Goal: Task Accomplishment & Management: Manage account settings

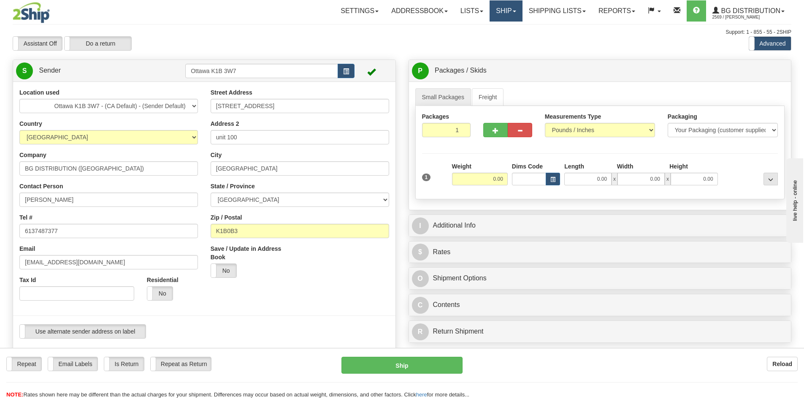
click at [496, 11] on link "Ship" at bounding box center [506, 10] width 33 height 21
click at [494, 30] on link "Ship Screen" at bounding box center [489, 29] width 67 height 11
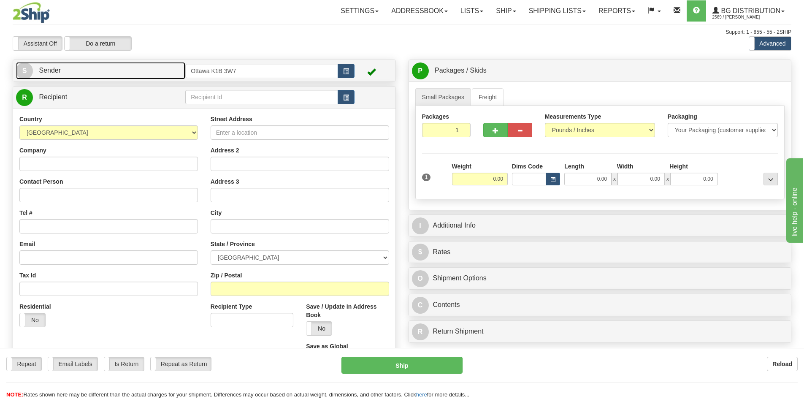
click at [150, 75] on link "S Sender" at bounding box center [100, 70] width 169 height 17
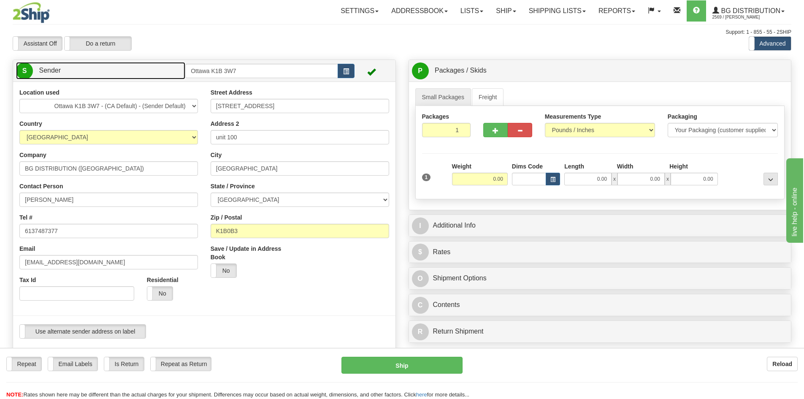
click at [150, 75] on link "S Sender" at bounding box center [100, 70] width 169 height 17
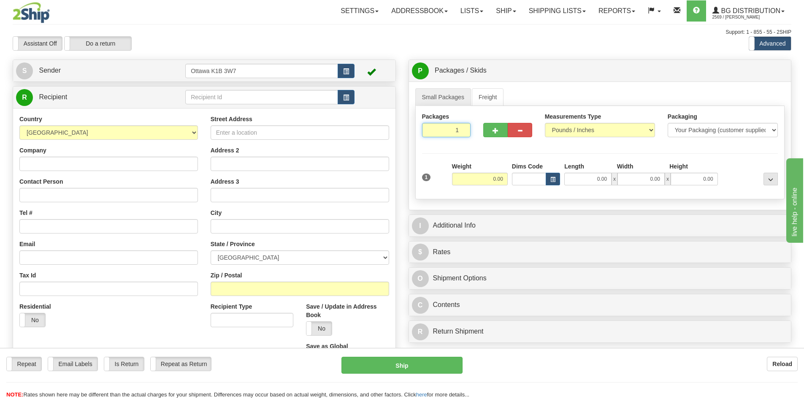
drag, startPoint x: 448, startPoint y: 130, endPoint x: 496, endPoint y: 143, distance: 49.5
click at [483, 137] on div "Packages 1 1" at bounding box center [600, 128] width 369 height 33
type input "8"
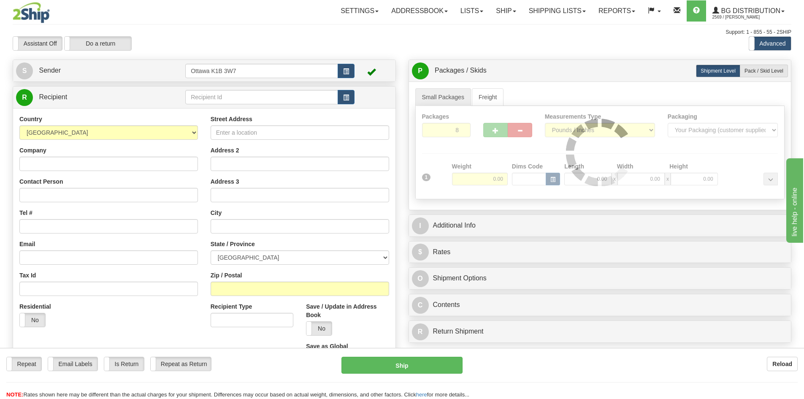
click at [520, 151] on div "Packages 8 1 Measurements Type" at bounding box center [600, 152] width 370 height 93
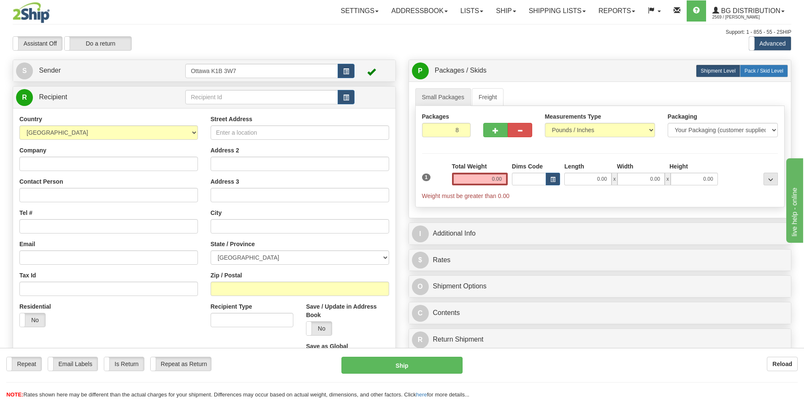
click at [759, 67] on label "Pack / Skid Level Pack.." at bounding box center [764, 71] width 48 height 13
radio input "true"
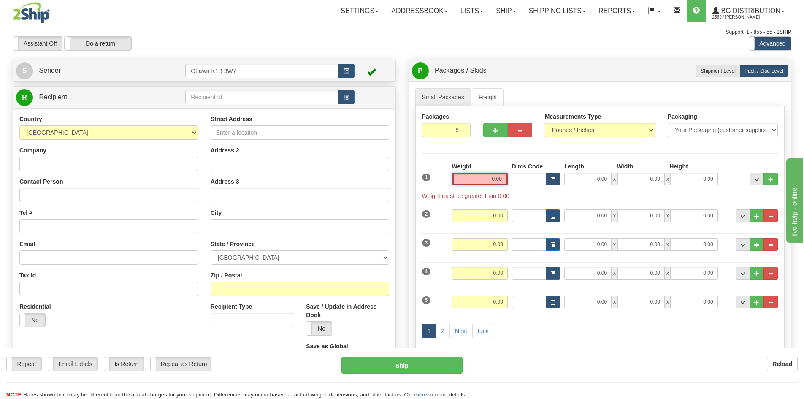
click at [473, 182] on input "0.00" at bounding box center [480, 179] width 56 height 13
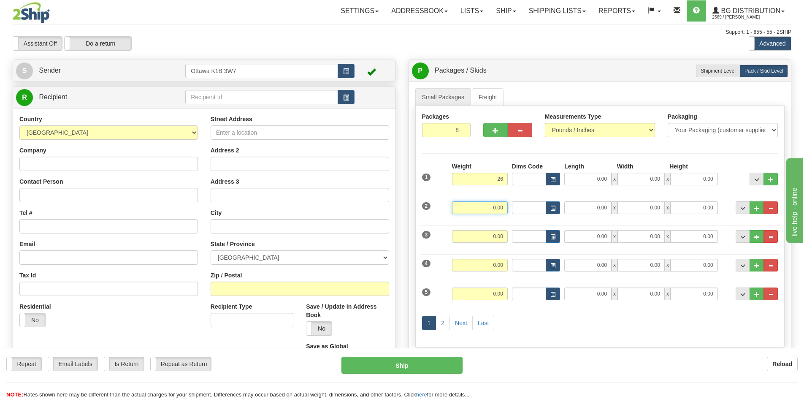
type input "26.00"
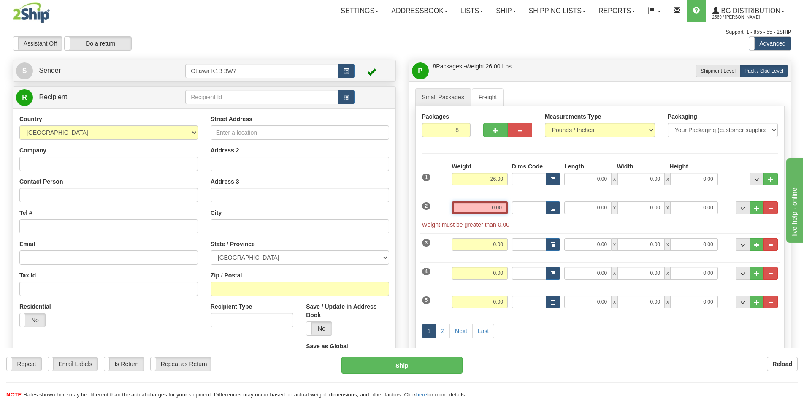
click at [497, 211] on input "0.00" at bounding box center [480, 207] width 56 height 13
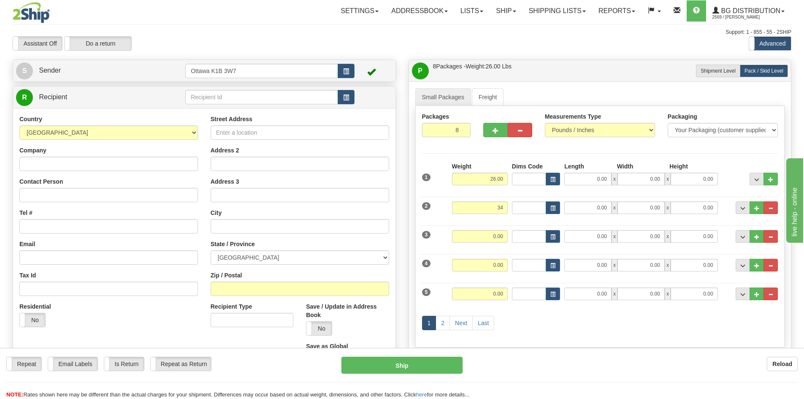
type input "34.00"
click at [496, 229] on div "3 Weight 0.00 Dims Code Length Width Height" at bounding box center [600, 235] width 361 height 28
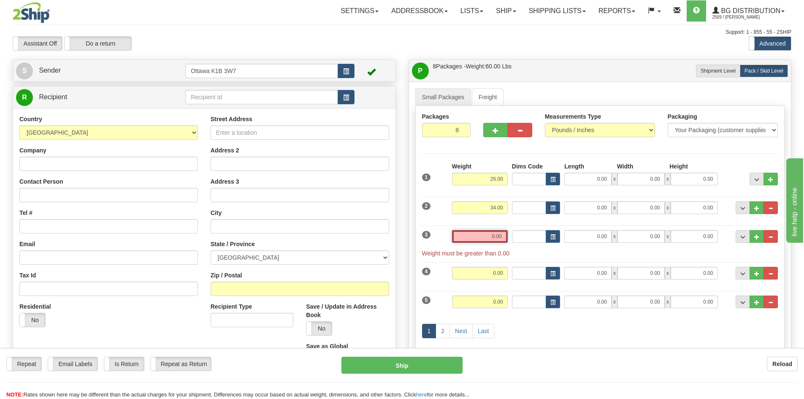
click at [492, 234] on input "0.00" at bounding box center [480, 236] width 56 height 13
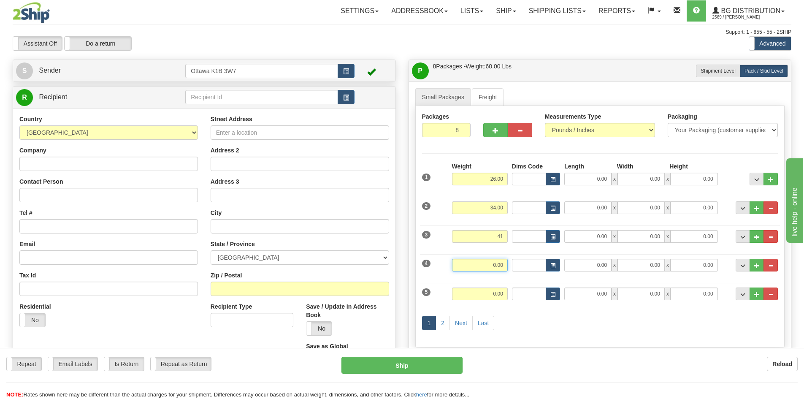
type input "41.00"
click at [502, 267] on input "0.00" at bounding box center [480, 265] width 56 height 13
type input "7.00"
click at [501, 297] on input "0.00" at bounding box center [480, 293] width 56 height 13
drag, startPoint x: 554, startPoint y: 320, endPoint x: 510, endPoint y: 324, distance: 44.5
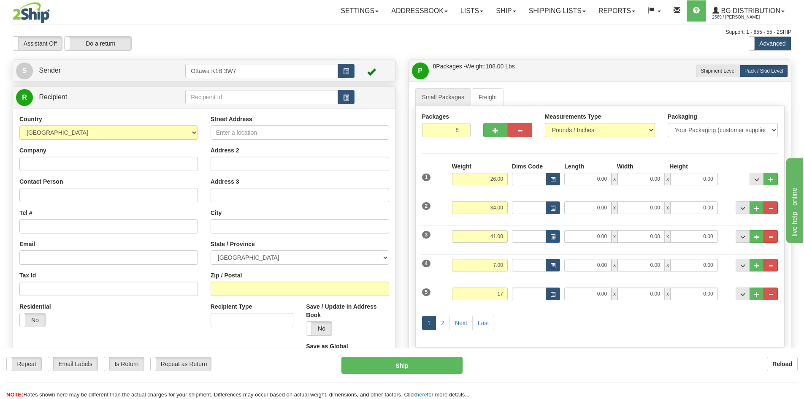
click at [554, 320] on div "1 2 Next Last" at bounding box center [600, 323] width 361 height 33
type input "17.00"
click at [447, 322] on link "2" at bounding box center [443, 323] width 14 height 14
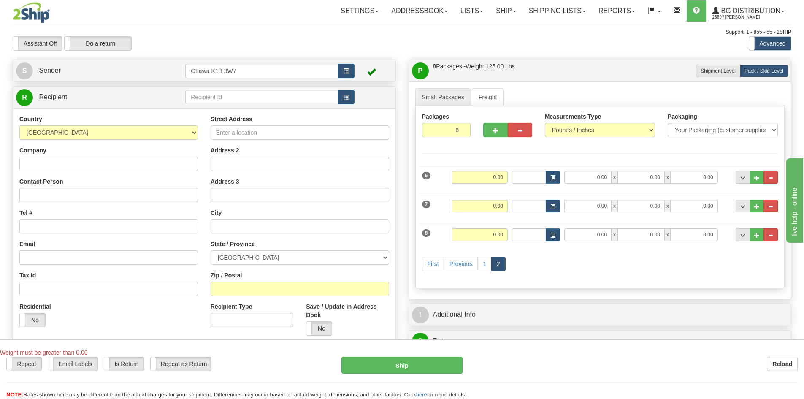
scroll to position [84, 0]
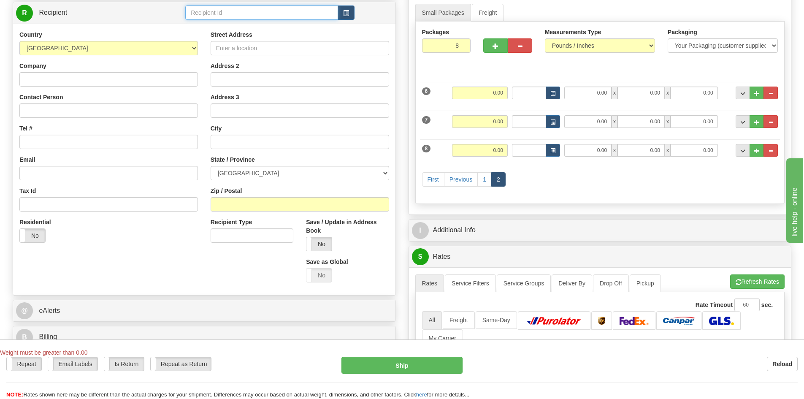
click at [250, 15] on input "text" at bounding box center [261, 12] width 153 height 14
type input "910598"
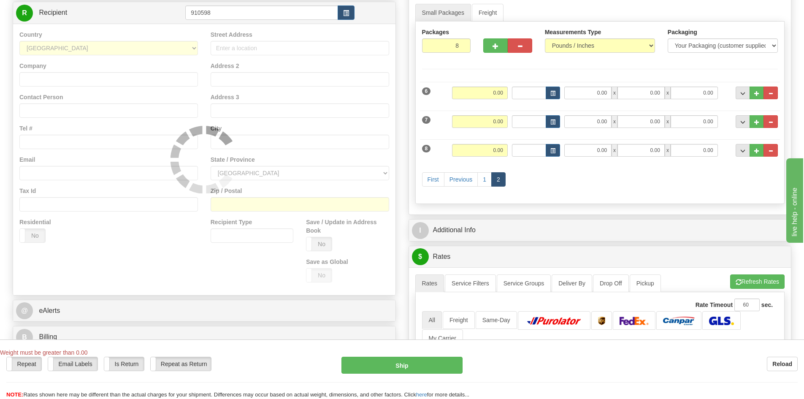
click at [406, 36] on div "P Packages / Skids 8 Packages - Weight: 125.00 Lbs 1 Skids - Weight: 0.00 Lbs S…" at bounding box center [600, 252] width 396 height 555
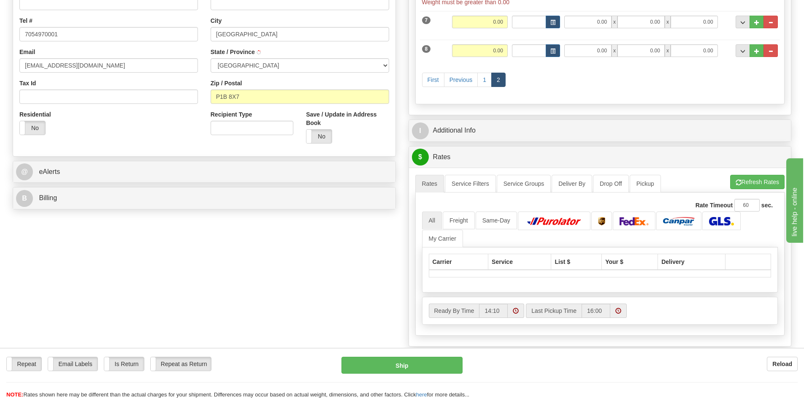
scroll to position [211, 0]
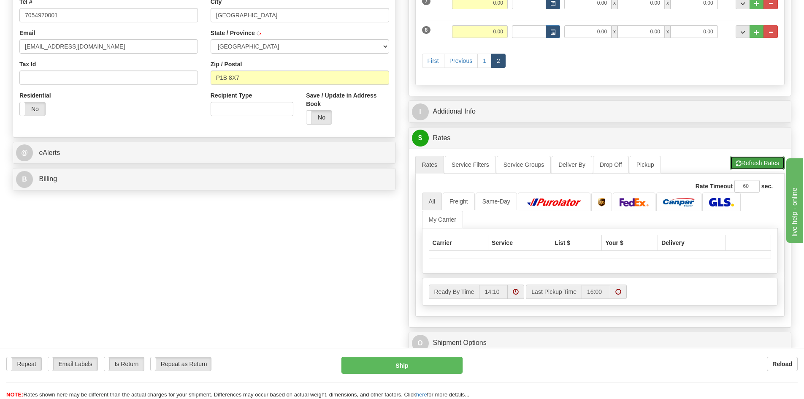
click at [746, 163] on button "Refresh Rates" at bounding box center [757, 163] width 54 height 14
click at [304, 47] on select "ALBERTA BRITISH COLUMBIA MANITOBA NEW BRUNSWICK NEWFOUNDLAND NOVA SCOTIA NUNAVU…" at bounding box center [300, 46] width 179 height 14
click at [211, 39] on select "ALBERTA BRITISH COLUMBIA MANITOBA NEW BRUNSWICK NEWFOUNDLAND NOVA SCOTIA NUNAVU…" at bounding box center [300, 46] width 179 height 14
click at [281, 53] on select "ALBERTA BRITISH COLUMBIA MANITOBA NEW BRUNSWICK NEWFOUNDLAND NOVA SCOTIA NUNAVU…" at bounding box center [300, 46] width 179 height 14
select select "ON"
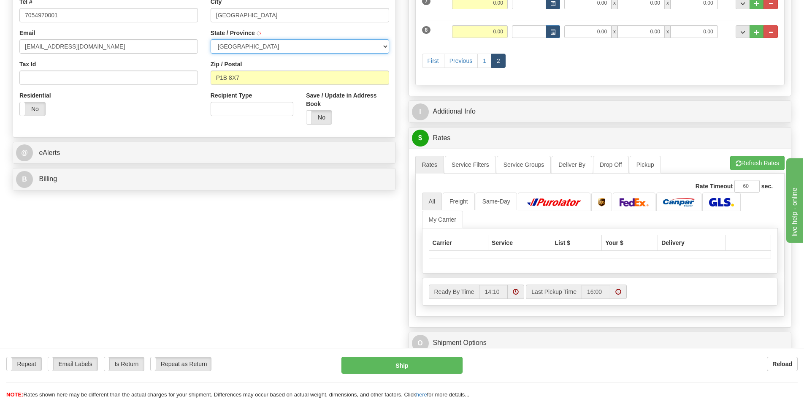
click at [211, 39] on select "ALBERTA BRITISH COLUMBIA MANITOBA NEW BRUNSWICK NEWFOUNDLAND NOVA SCOTIA NUNAVU…" at bounding box center [300, 46] width 179 height 14
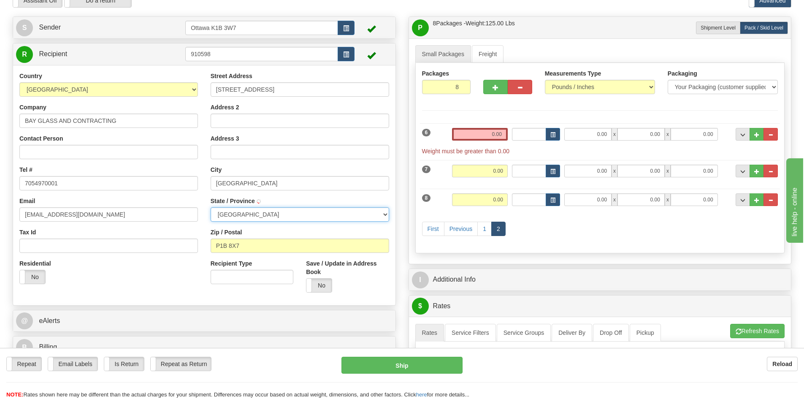
scroll to position [42, 0]
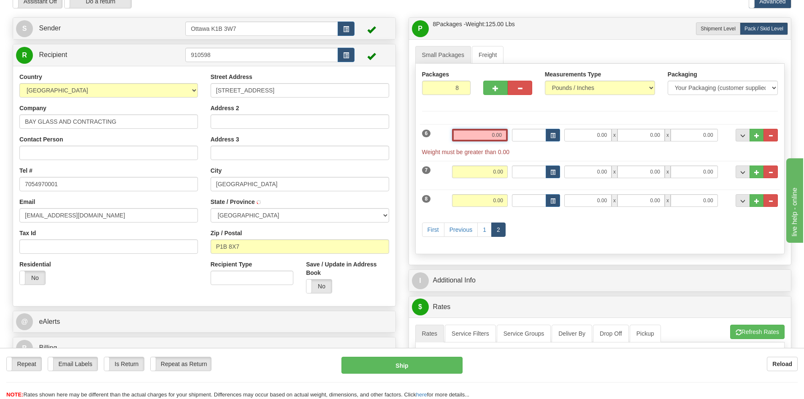
click at [469, 131] on input "0.00" at bounding box center [480, 135] width 56 height 13
type input "0.00"
click at [487, 231] on link "1" at bounding box center [484, 229] width 14 height 14
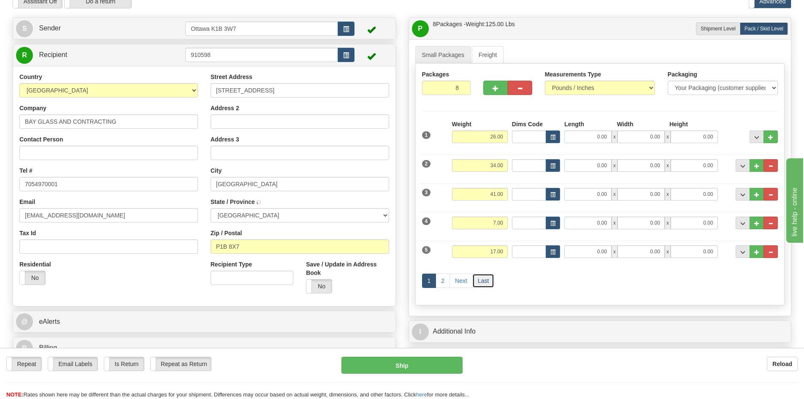
click at [492, 284] on link "Last" at bounding box center [483, 281] width 22 height 14
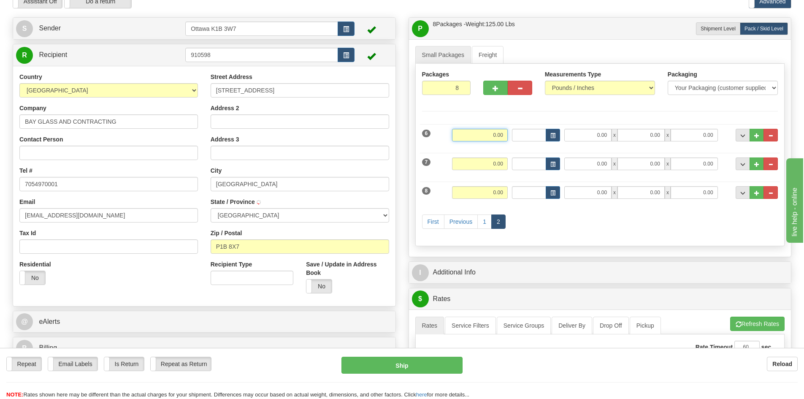
click at [480, 138] on input "0.00" at bounding box center [480, 135] width 56 height 13
type input "18.00"
click at [594, 219] on div "First Previous 1 2" at bounding box center [600, 222] width 361 height 33
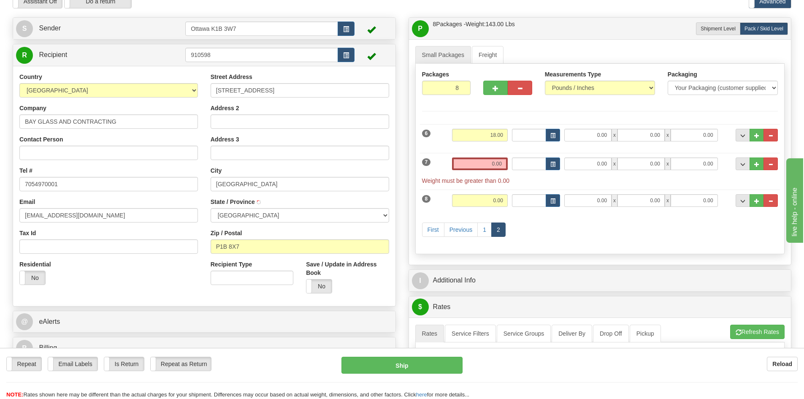
click at [477, 155] on div "7 Weight 0.00 Dims Code Length Width Height" at bounding box center [600, 167] width 361 height 36
click at [478, 157] on input "0.00" at bounding box center [480, 163] width 56 height 13
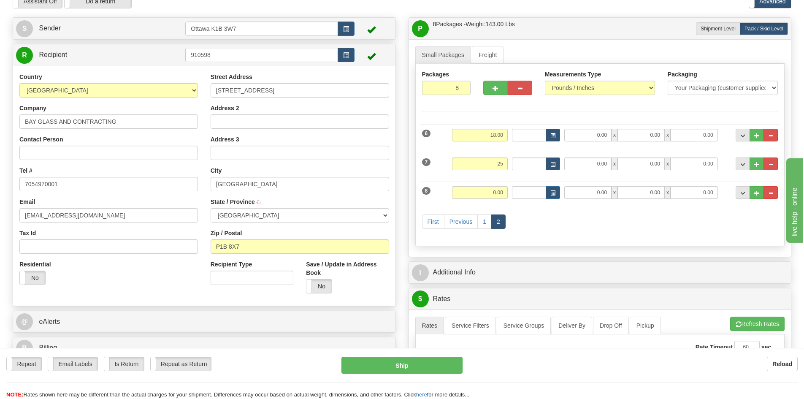
type input "25.00"
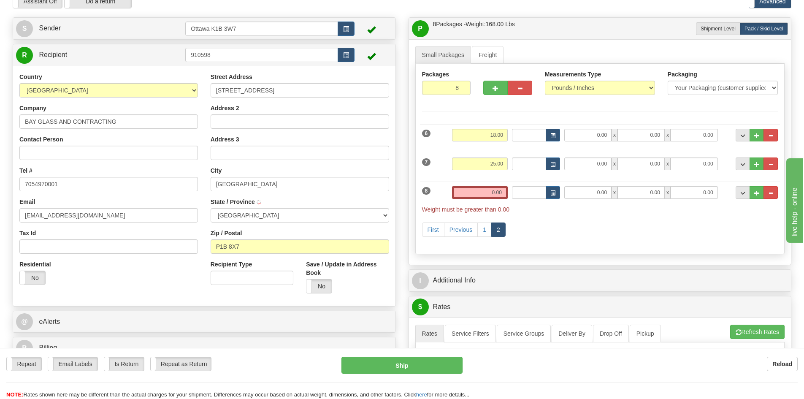
click at [496, 200] on div "Weight 0.00" at bounding box center [480, 195] width 60 height 19
click at [496, 195] on input "0.00" at bounding box center [480, 192] width 56 height 13
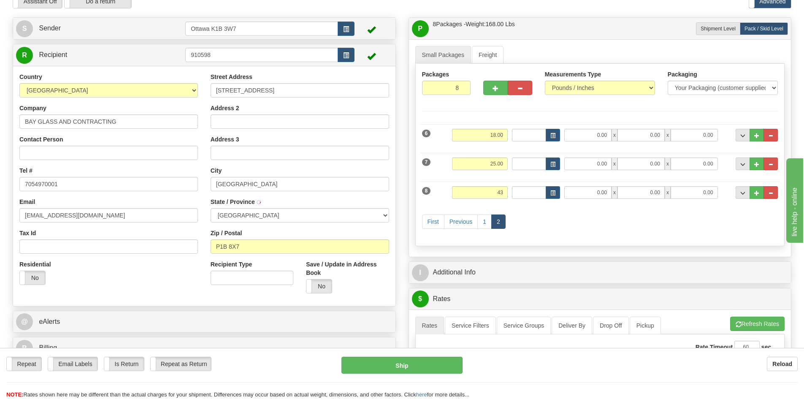
type input "43.00"
click at [559, 206] on div "First Previous 1 2" at bounding box center [600, 222] width 361 height 33
click at [585, 186] on input "0.00" at bounding box center [587, 192] width 47 height 13
type input "52.00"
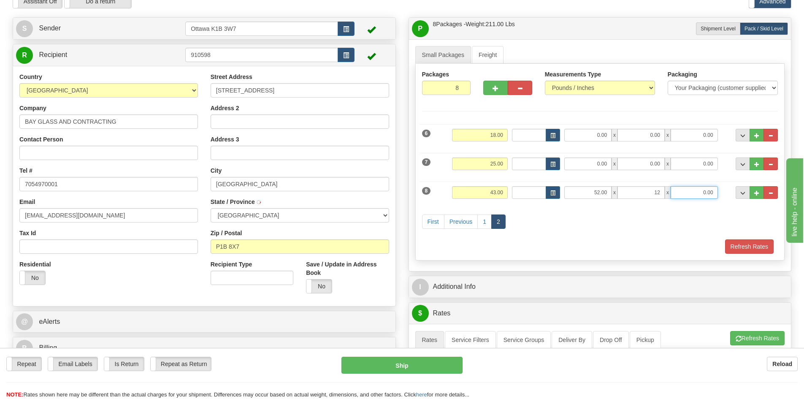
type input "12.00"
type input "13.00"
click at [750, 248] on button "Refresh Rates" at bounding box center [749, 246] width 49 height 14
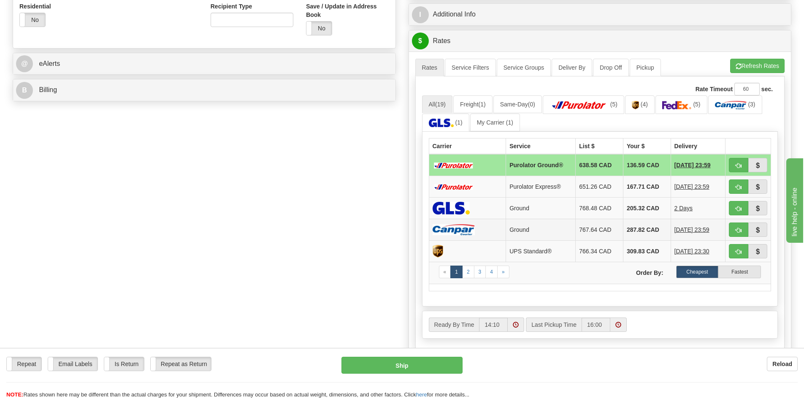
scroll to position [296, 0]
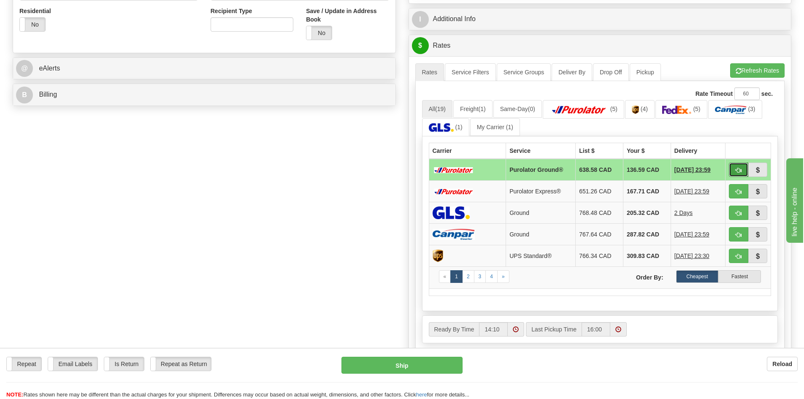
click at [745, 171] on button "button" at bounding box center [738, 170] width 19 height 14
type input "260"
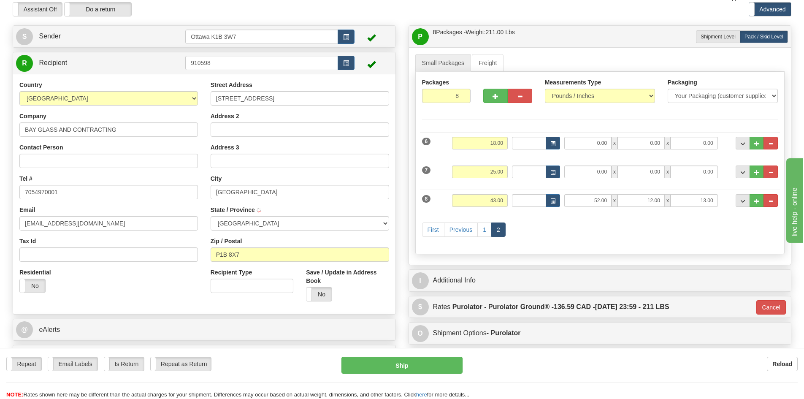
scroll to position [14, 0]
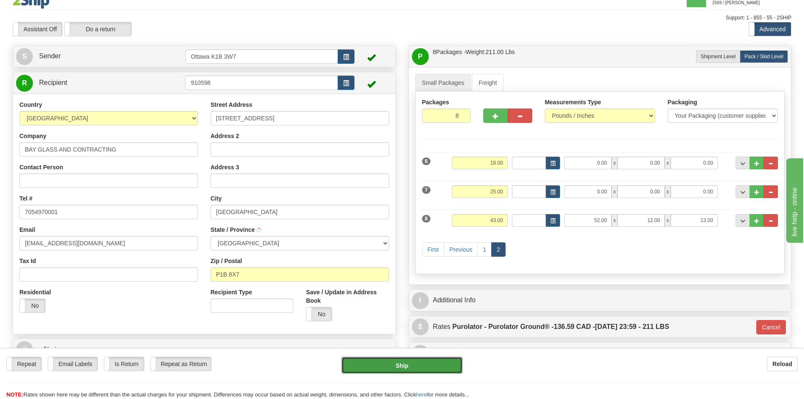
click at [420, 364] on button "Ship" at bounding box center [402, 365] width 121 height 17
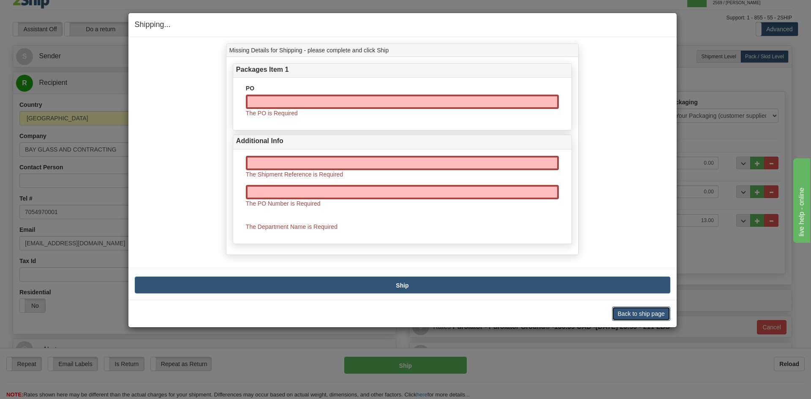
click at [626, 310] on button "Back to ship page" at bounding box center [641, 313] width 58 height 14
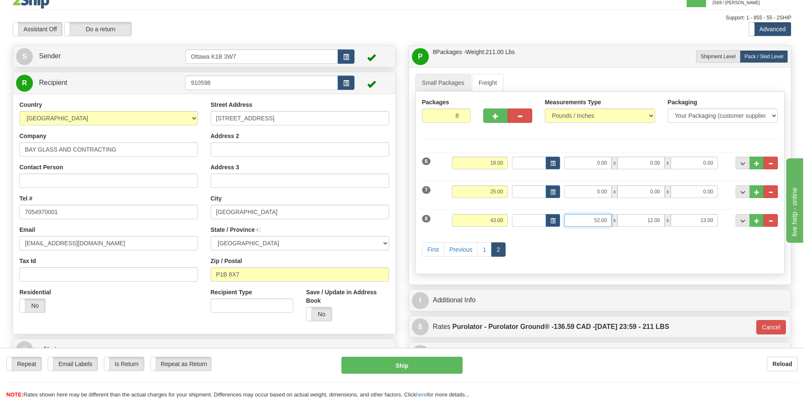
drag, startPoint x: 576, startPoint y: 219, endPoint x: 748, endPoint y: 236, distance: 172.7
click at [735, 234] on div "6 Weight 18.00 Dims Code 0.00" at bounding box center [600, 207] width 356 height 119
type input "0.00"
click at [725, 270] on div "Packages 8 8 Measurements Type" at bounding box center [600, 183] width 370 height 182
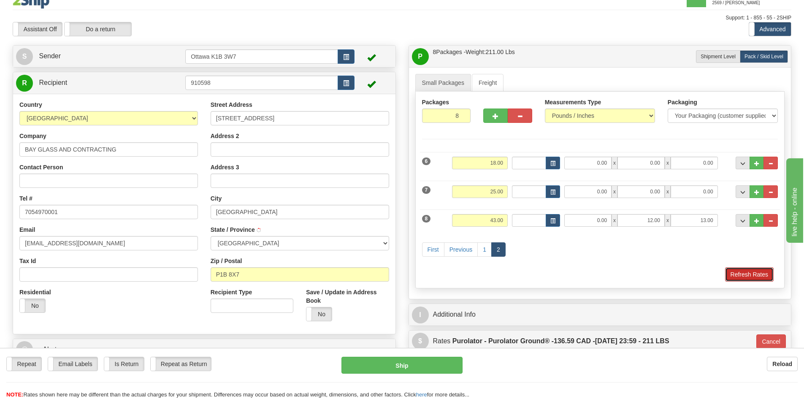
click at [736, 273] on button "Refresh Rates" at bounding box center [749, 274] width 49 height 14
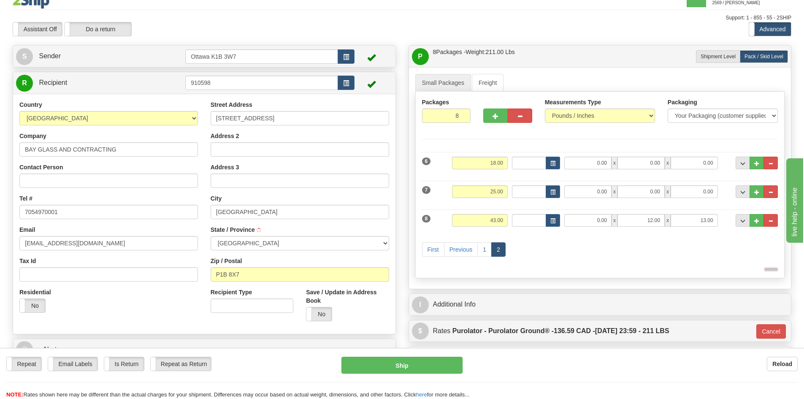
type input "260"
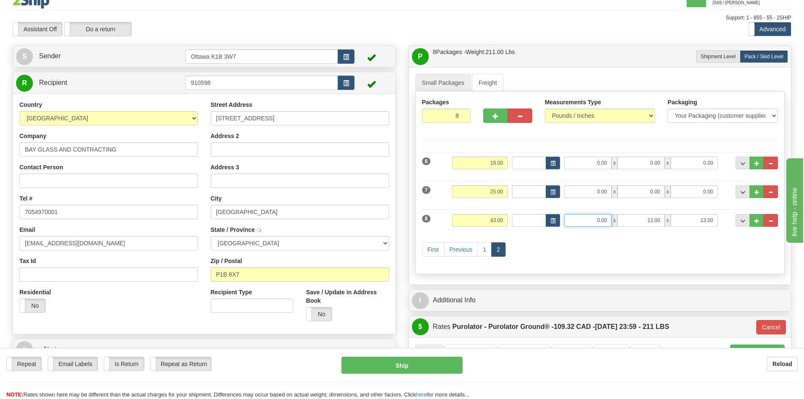
click at [583, 220] on input "0.00" at bounding box center [587, 220] width 47 height 13
type input "52.00"
click at [795, 278] on div "P Packages / Skids 8 Packages - Weight: 211.00 Lbs 1 Skids - Weight: 0.00 Lbs S…" at bounding box center [600, 346] width 396 height 602
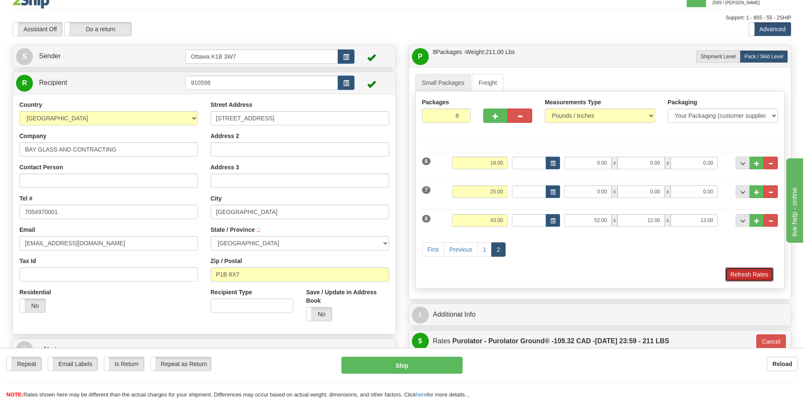
click at [740, 279] on button "Refresh Rates" at bounding box center [749, 274] width 49 height 14
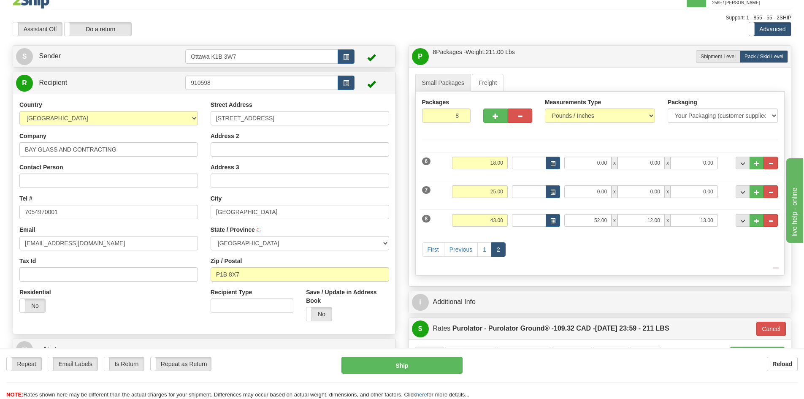
type input "260"
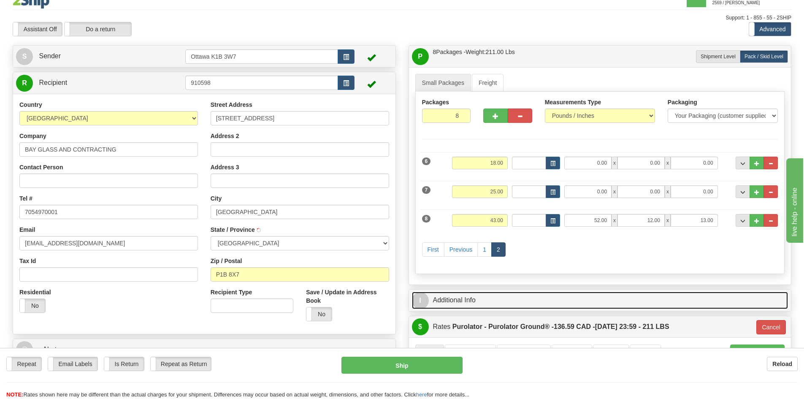
click at [566, 304] on link "I Additional Info" at bounding box center [600, 300] width 377 height 17
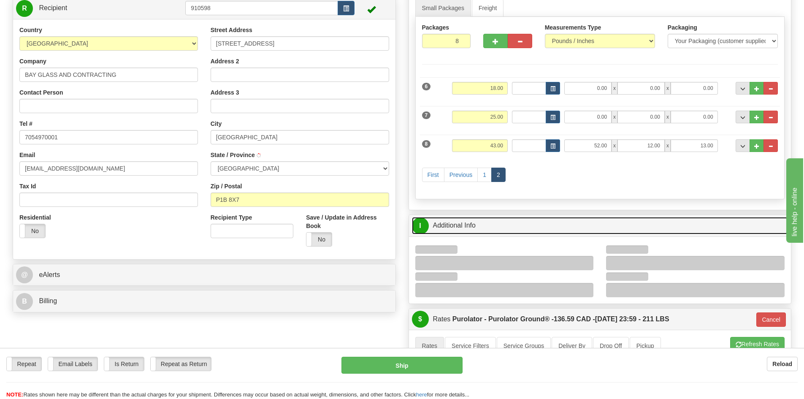
scroll to position [99, 0]
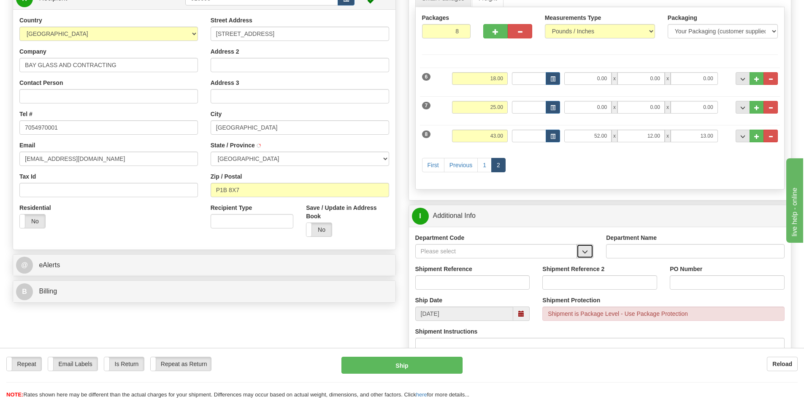
click at [586, 255] on span "button" at bounding box center [585, 251] width 6 height 5
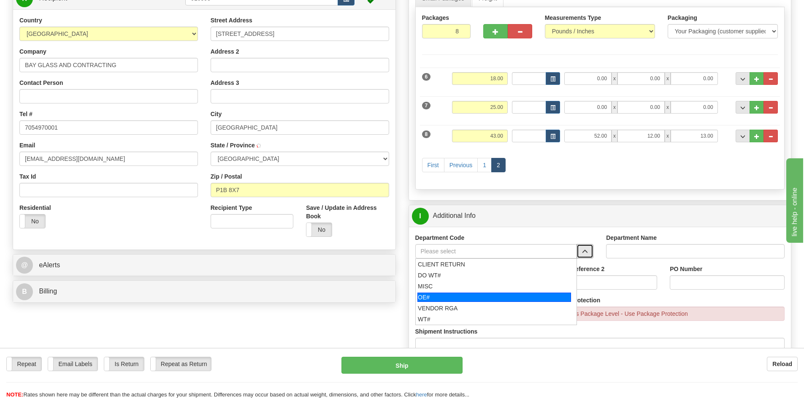
click at [447, 297] on div "OE#" at bounding box center [495, 297] width 154 height 9
type input "OE#"
type input "ORDERS"
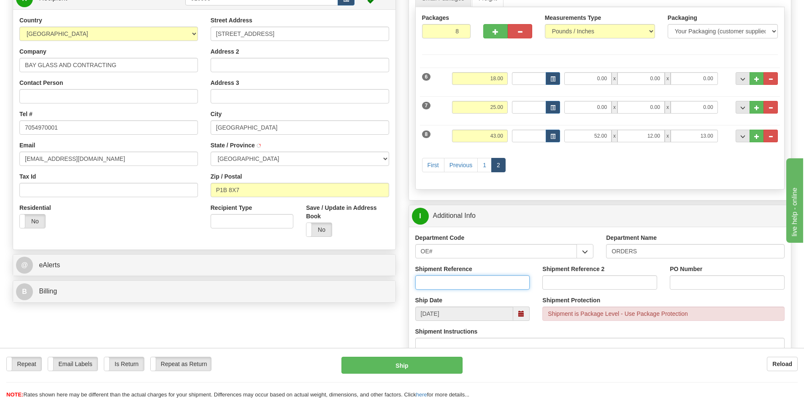
click at [446, 286] on input "Shipment Reference" at bounding box center [472, 282] width 115 height 14
type input "10198525-00"
click at [575, 283] on input "Shipment Reference 2" at bounding box center [599, 282] width 115 height 14
type input "10202770-00"
click at [735, 283] on input "PO Number" at bounding box center [727, 282] width 115 height 14
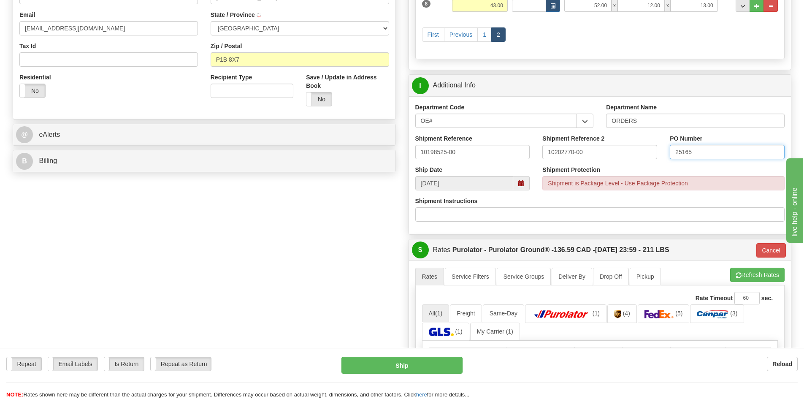
scroll to position [352, 0]
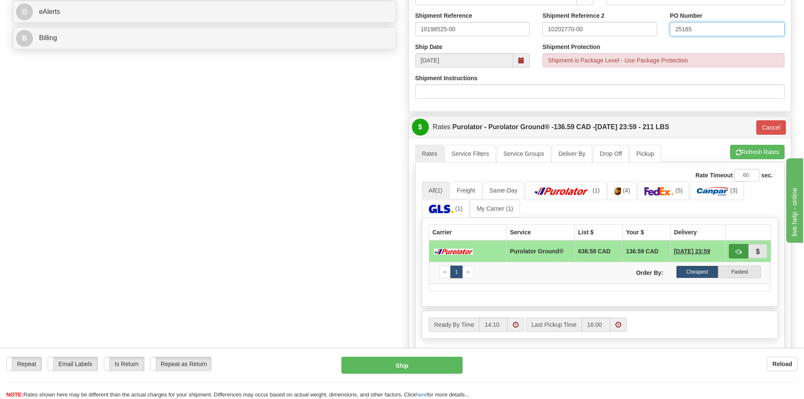
type input "25165"
click at [736, 255] on button "button" at bounding box center [738, 251] width 19 height 14
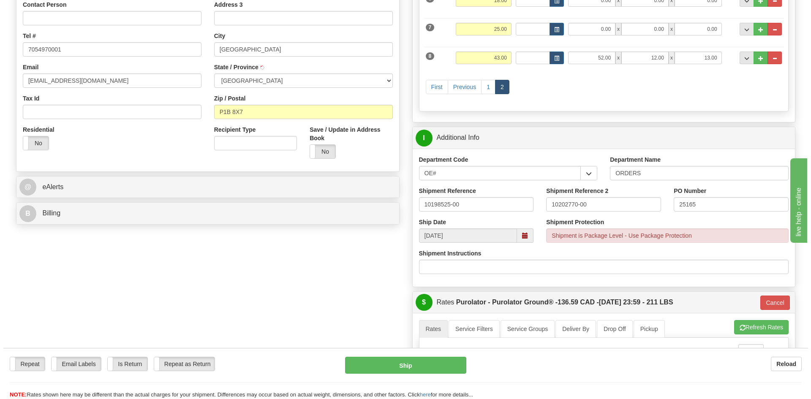
scroll to position [183, 0]
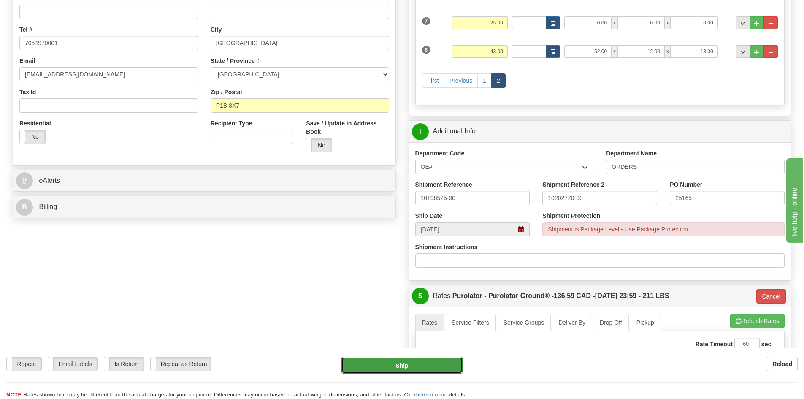
click at [379, 367] on button "Ship" at bounding box center [402, 365] width 121 height 17
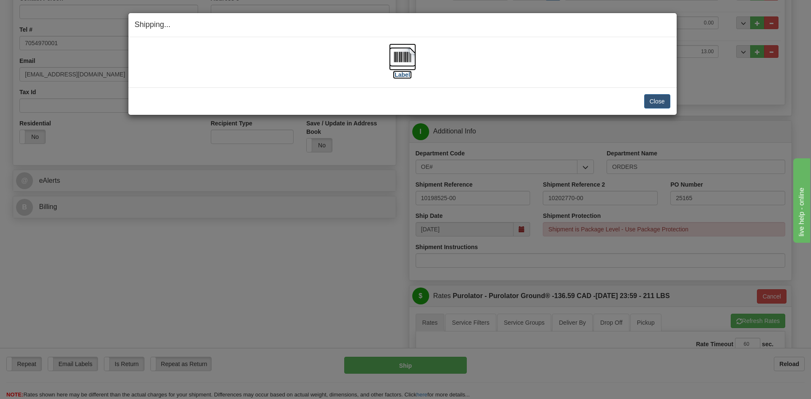
click at [408, 76] on label "[Label]" at bounding box center [402, 75] width 19 height 8
click at [663, 104] on button "Close" at bounding box center [657, 101] width 26 height 14
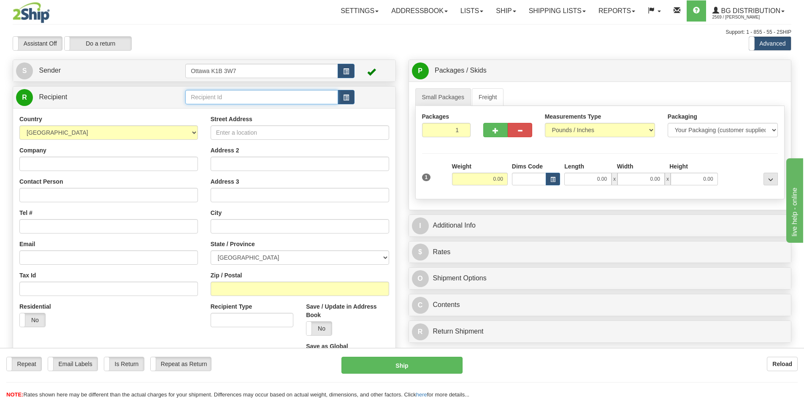
click at [228, 95] on input "text" at bounding box center [261, 97] width 153 height 14
type input "42000"
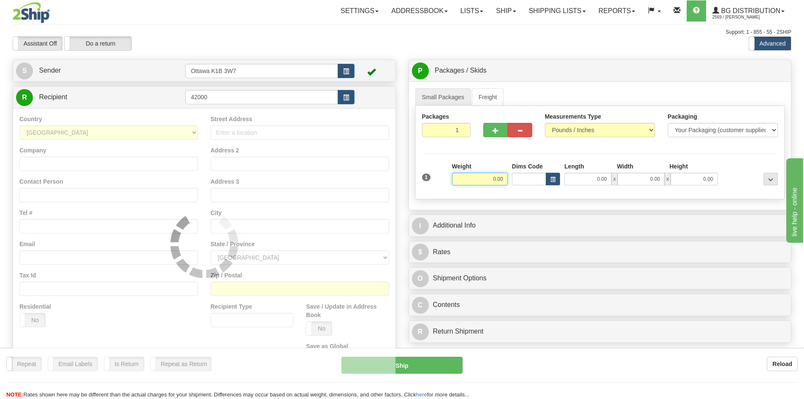
click at [266, 35] on div "Support: 1 - 855 - 55 - 2SHIP" at bounding box center [402, 32] width 779 height 7
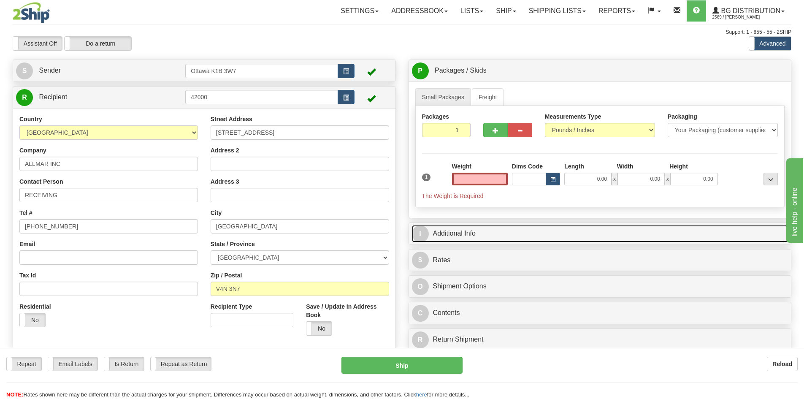
type input "0.00"
click at [497, 235] on link "I Additional Info" at bounding box center [600, 233] width 377 height 17
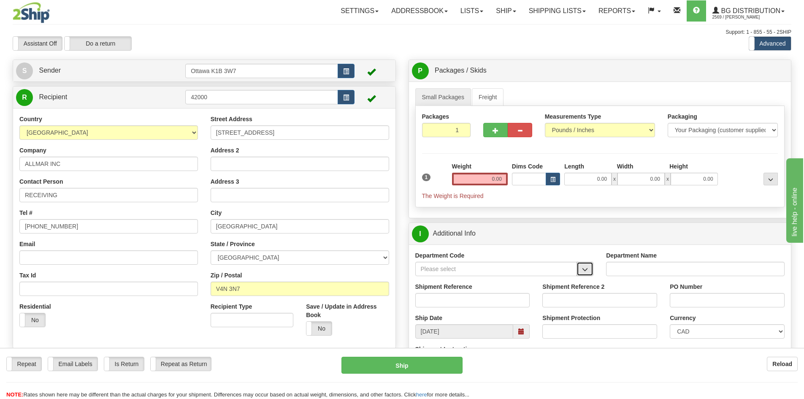
click at [587, 270] on span "button" at bounding box center [585, 269] width 6 height 5
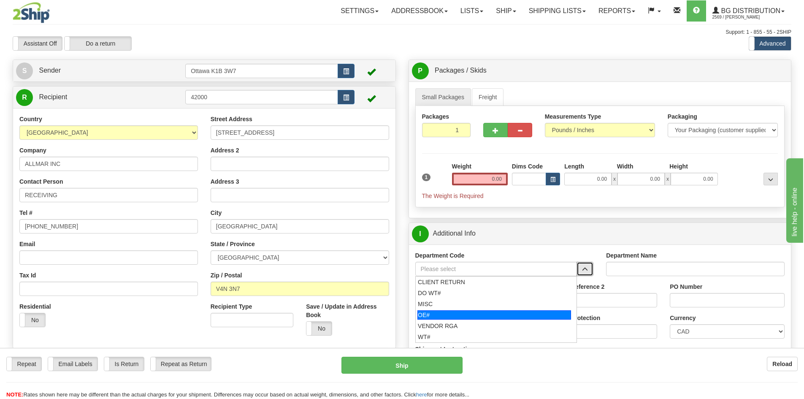
click at [474, 312] on div "OE#" at bounding box center [495, 314] width 154 height 9
type input "OE#"
type input "ORDERS"
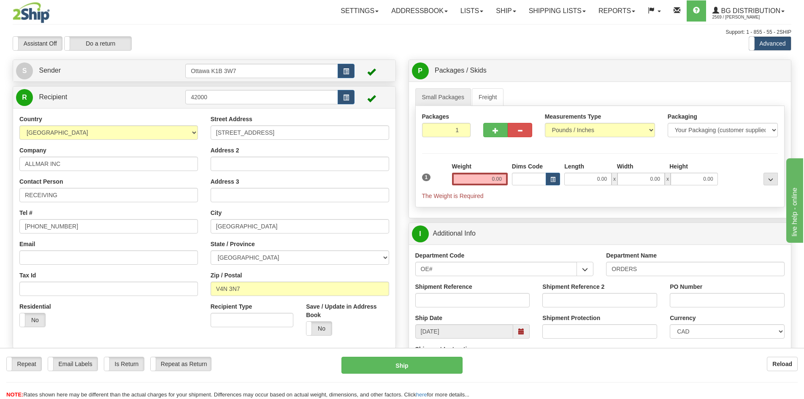
click at [464, 290] on label "Shipment Reference" at bounding box center [443, 286] width 57 height 8
click at [464, 293] on input "Shipment Reference" at bounding box center [472, 300] width 115 height 14
type input "10202602-00"
click at [685, 305] on input "PO Number" at bounding box center [727, 300] width 115 height 14
type input "PO0442838"
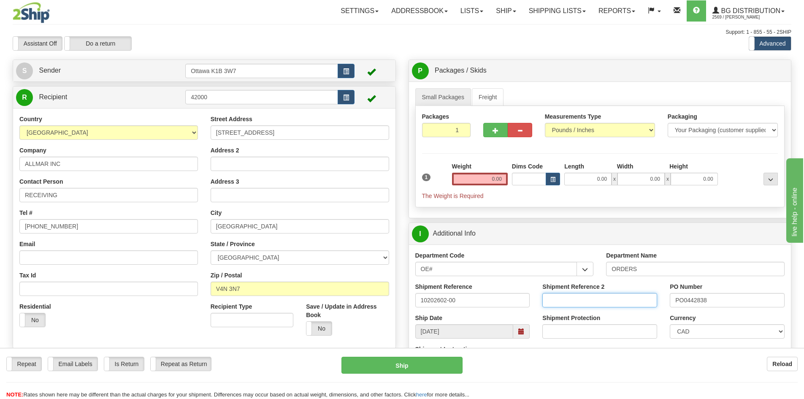
click at [642, 302] on input "Shipment Reference 2" at bounding box center [599, 300] width 115 height 14
type input "10202133-00"
click at [402, 205] on div "P Packages / Skids 1 Packages - Weight: 0.00 Lbs 1 Skids - Weight: NaN Lbs Ship…" at bounding box center [600, 277] width 396 height 434
click at [490, 176] on input "0.00" at bounding box center [480, 179] width 56 height 13
type input "0.00"
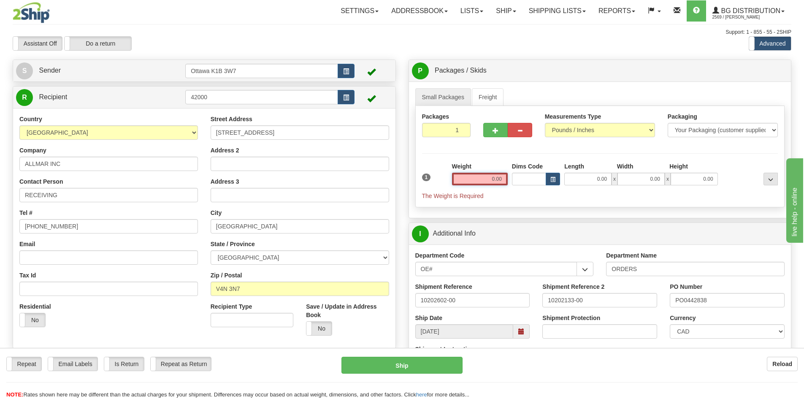
click at [459, 176] on input "0.00" at bounding box center [480, 179] width 56 height 13
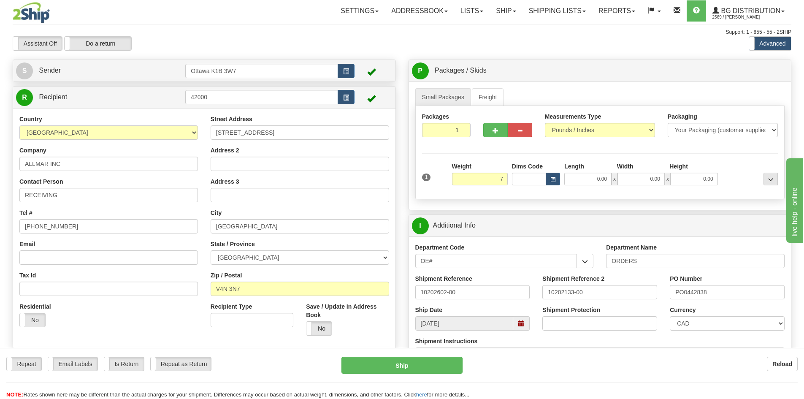
type input "7.00"
click at [586, 185] on div "1 Weight 7.00 Dims Code 0.00" at bounding box center [600, 177] width 361 height 30
click at [586, 182] on input "0.00" at bounding box center [587, 179] width 47 height 13
type input "10.00"
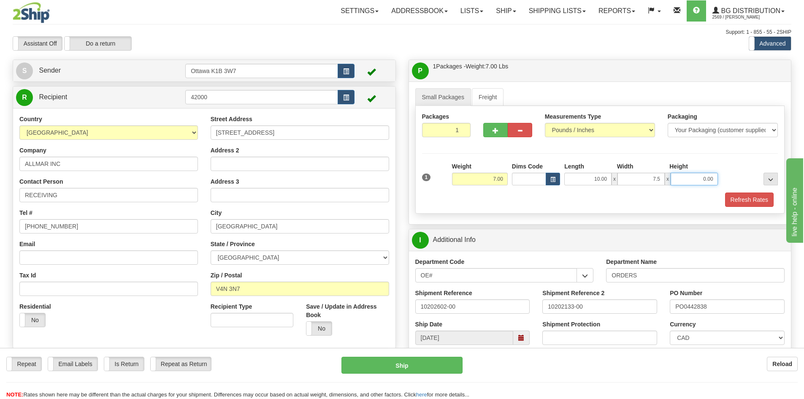
type input "7.50"
type input "8.50"
click at [741, 201] on button "Refresh Rates" at bounding box center [749, 200] width 49 height 14
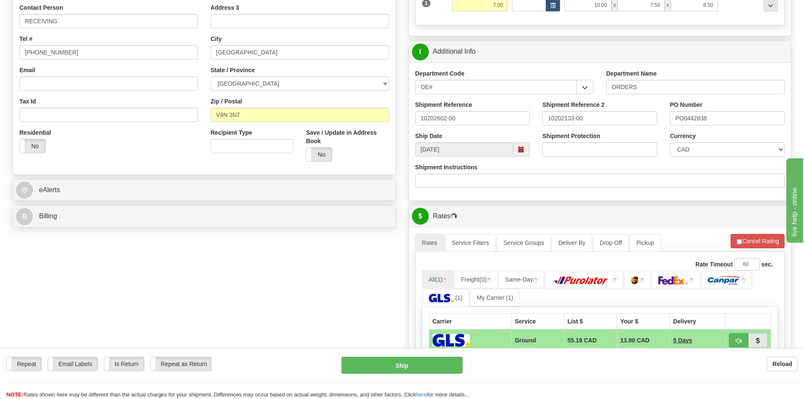
scroll to position [296, 0]
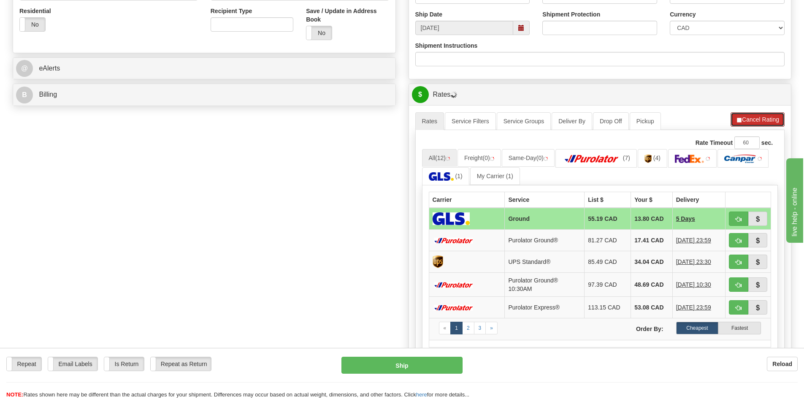
click at [740, 122] on span "button" at bounding box center [739, 119] width 6 height 5
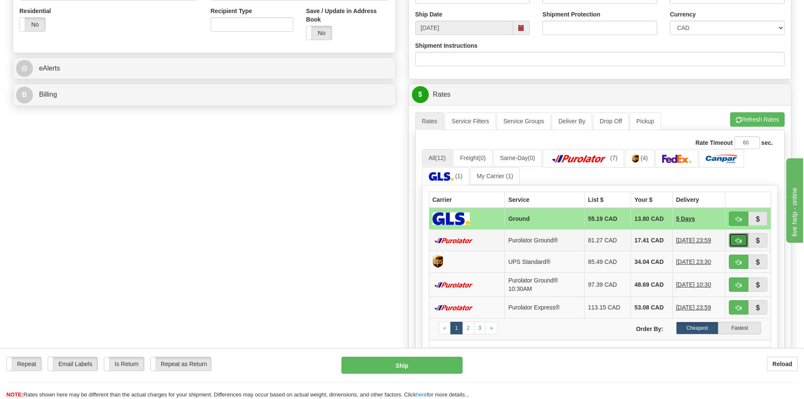
click at [735, 239] on button "button" at bounding box center [738, 240] width 19 height 14
type input "260"
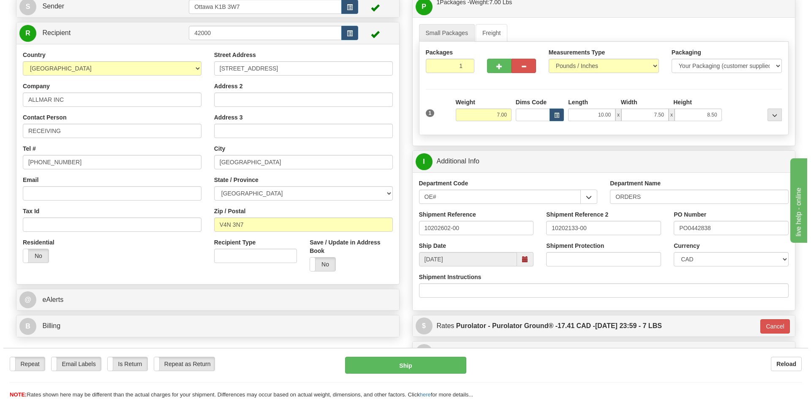
scroll to position [84, 0]
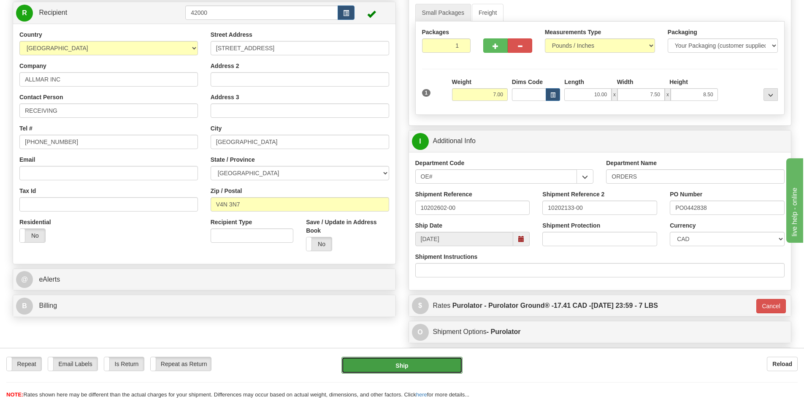
click at [423, 360] on button "Ship" at bounding box center [402, 365] width 121 height 17
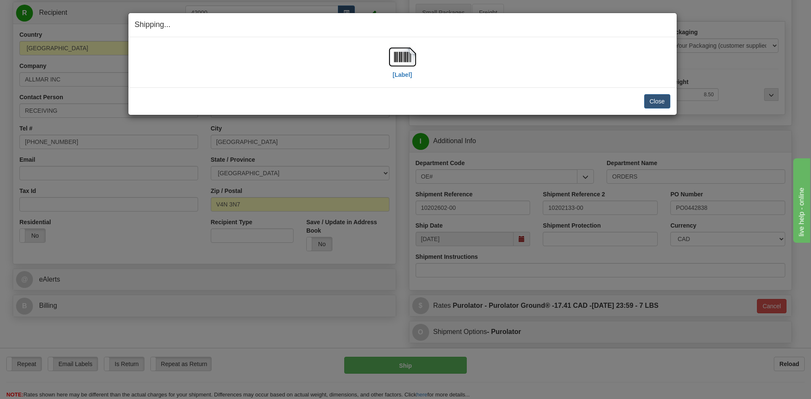
click at [401, 79] on div "[Label]" at bounding box center [402, 62] width 27 height 38
click at [401, 75] on label "[Label]" at bounding box center [402, 75] width 19 height 8
drag, startPoint x: 660, startPoint y: 101, endPoint x: 657, endPoint y: 106, distance: 5.9
click at [659, 102] on button "Close" at bounding box center [657, 101] width 26 height 14
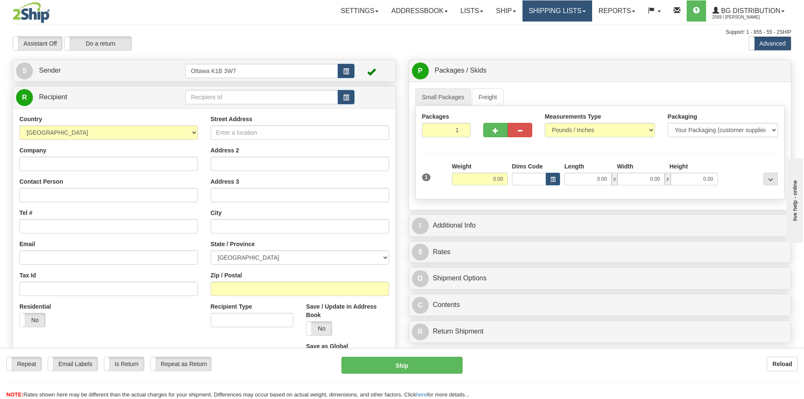
click at [541, 10] on link "Shipping lists" at bounding box center [558, 10] width 70 height 21
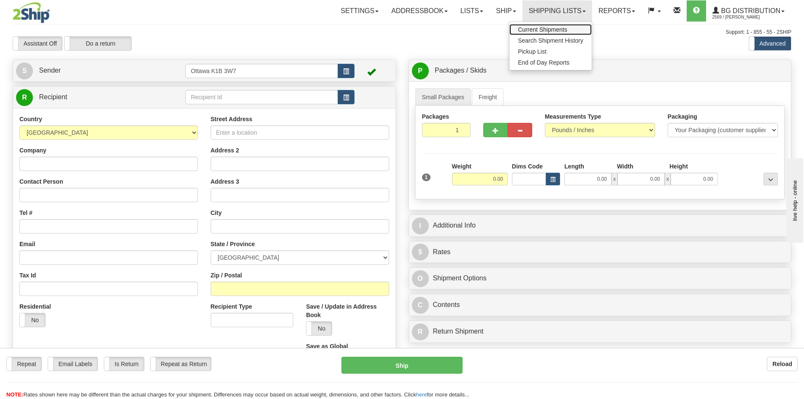
click at [540, 27] on span "Current Shipments" at bounding box center [542, 29] width 49 height 7
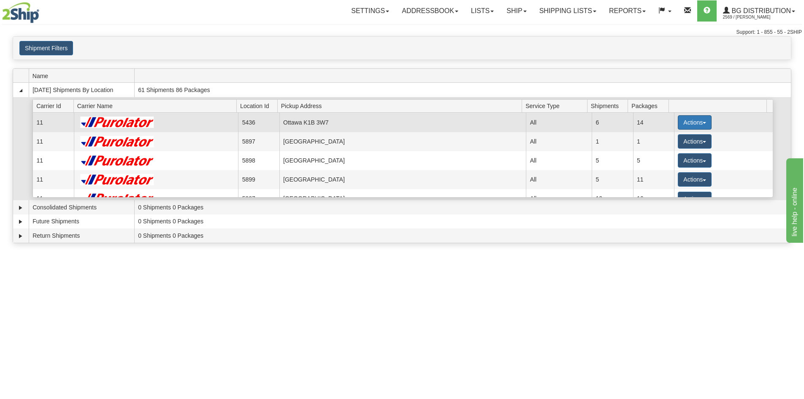
click at [691, 117] on button "Actions" at bounding box center [695, 122] width 34 height 14
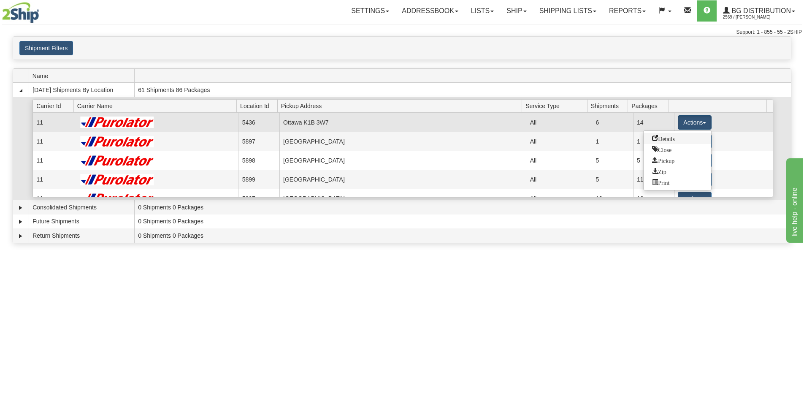
click at [682, 139] on link "Details" at bounding box center [678, 138] width 68 height 11
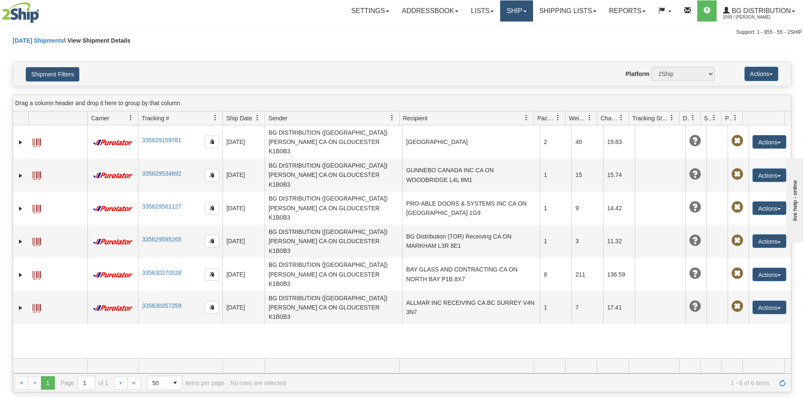
click at [525, 8] on link "Ship" at bounding box center [516, 10] width 33 height 21
click at [518, 26] on link "Ship Screen" at bounding box center [499, 29] width 67 height 11
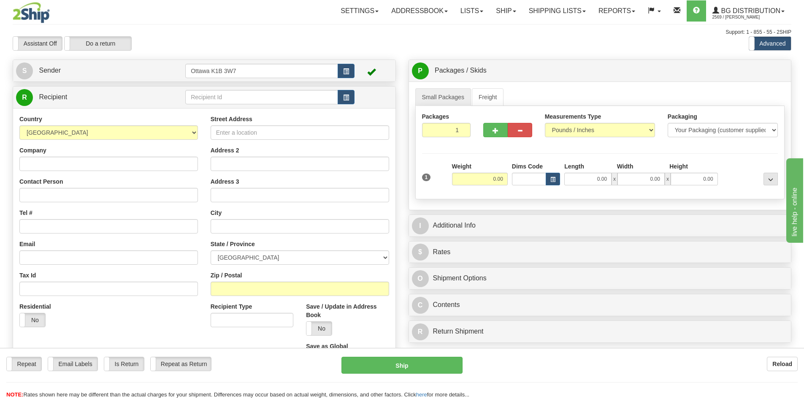
click at [183, 93] on td at bounding box center [176, 97] width 19 height 17
click at [193, 96] on input "text" at bounding box center [261, 97] width 153 height 14
type input "60175"
click at [231, 46] on div "Assistant On Assistant Off Do a return Do a return" at bounding box center [171, 43] width 330 height 14
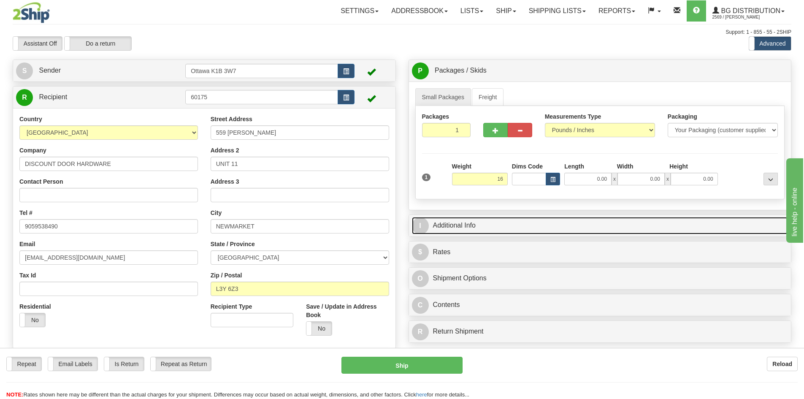
type input "16.00"
click at [646, 227] on link "I Additional Info" at bounding box center [600, 225] width 377 height 17
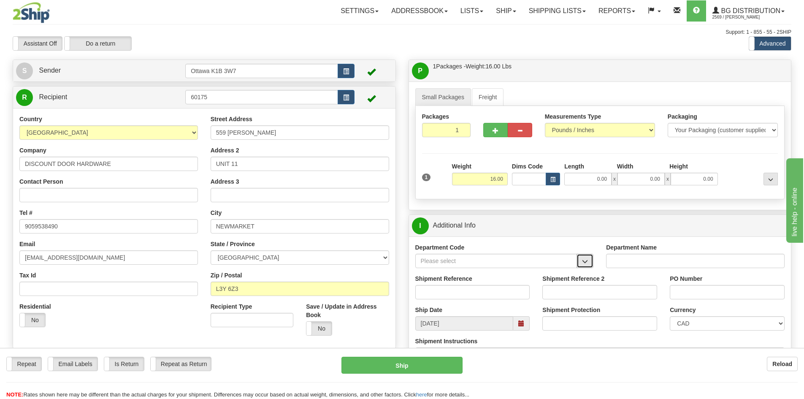
click at [583, 259] on span "button" at bounding box center [585, 261] width 6 height 5
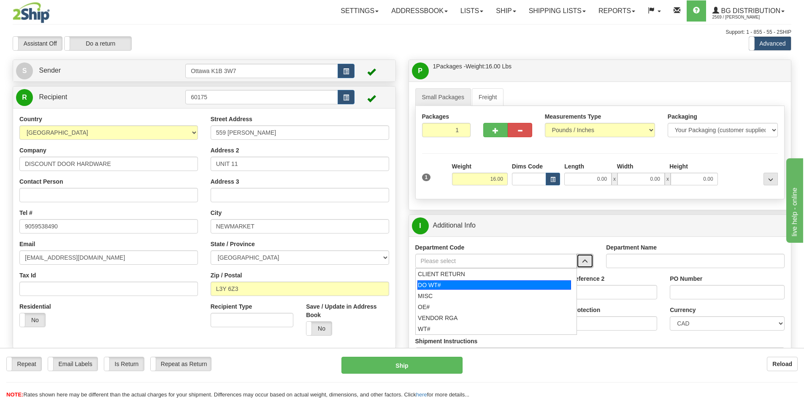
click at [504, 289] on div "DO WT#" at bounding box center [495, 284] width 154 height 9
type input "DO WT#"
type input "DIRECT ORDERS"
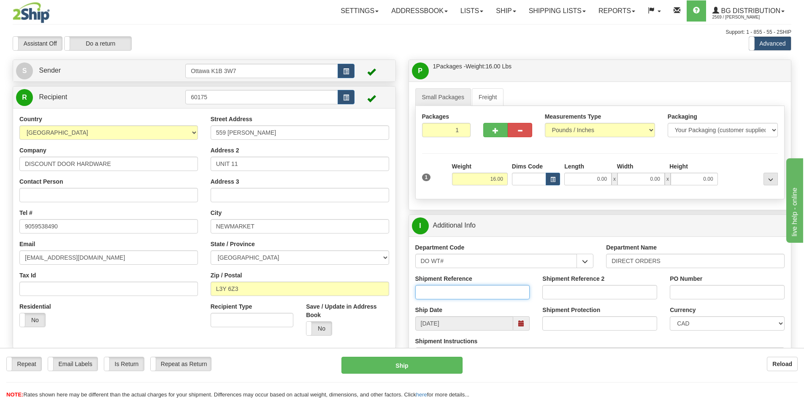
click at [500, 293] on input "Shipment Reference" at bounding box center [472, 292] width 115 height 14
type input "164628-00"
click at [744, 292] on input "PO Number" at bounding box center [727, 292] width 115 height 14
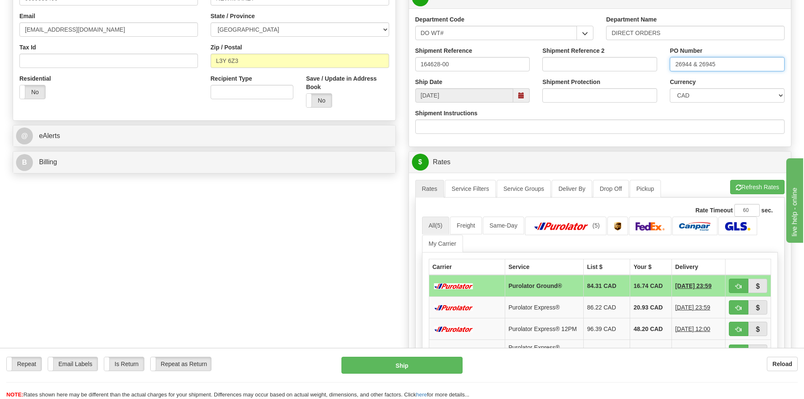
scroll to position [253, 0]
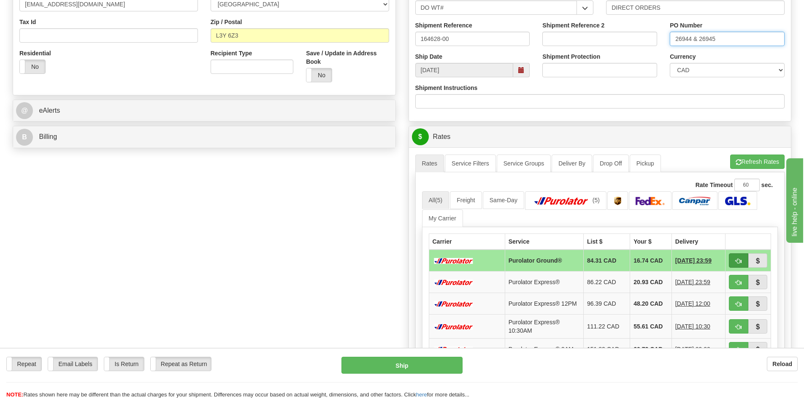
type input "26944 & 26945"
click at [745, 259] on button "button" at bounding box center [738, 260] width 19 height 14
type input "260"
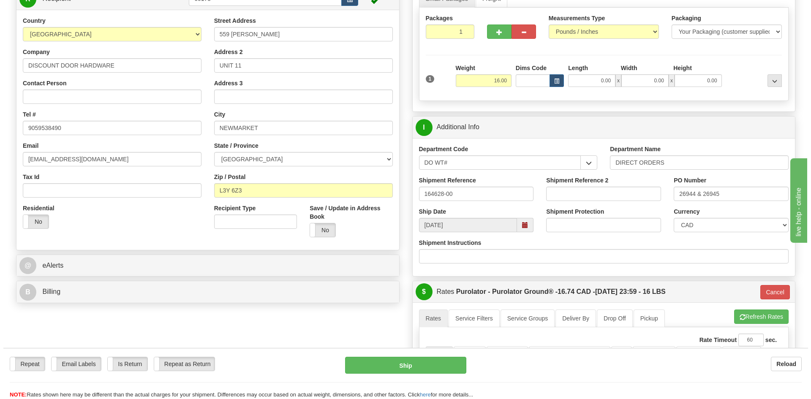
scroll to position [84, 0]
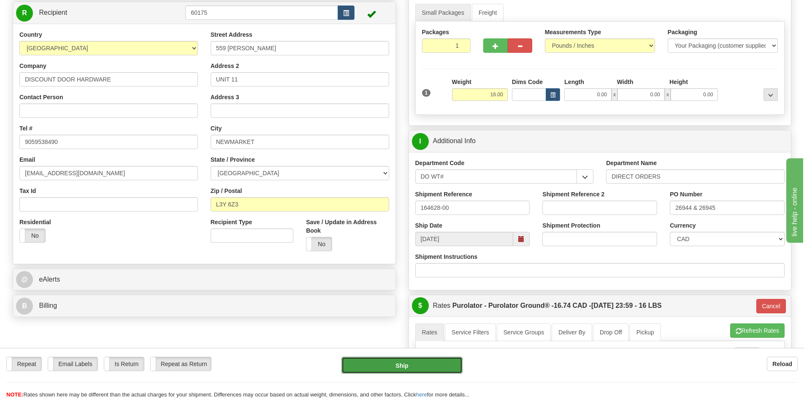
click at [432, 363] on button "Ship" at bounding box center [402, 365] width 121 height 17
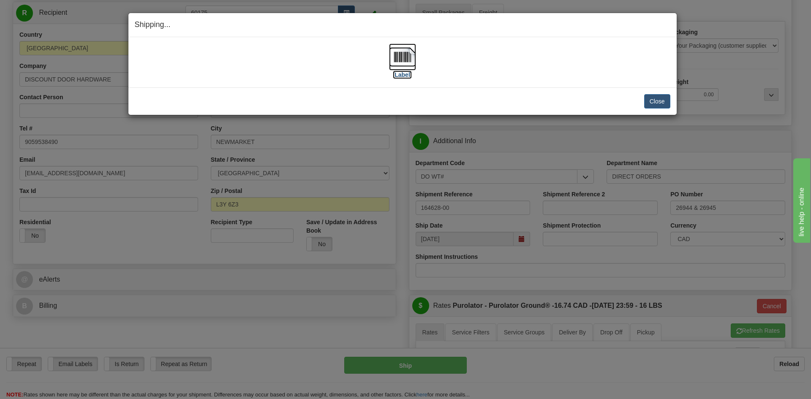
click at [406, 72] on label "[Label]" at bounding box center [402, 75] width 19 height 8
click at [660, 105] on button "Close" at bounding box center [657, 101] width 26 height 14
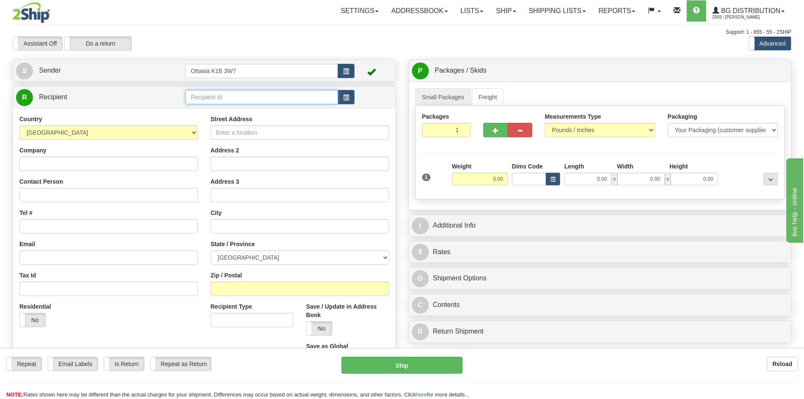
click at [239, 96] on input "text" at bounding box center [261, 97] width 153 height 14
type input "910929"
click at [260, 43] on div "Assistant On Assistant Off Do a return Do a return" at bounding box center [171, 43] width 330 height 14
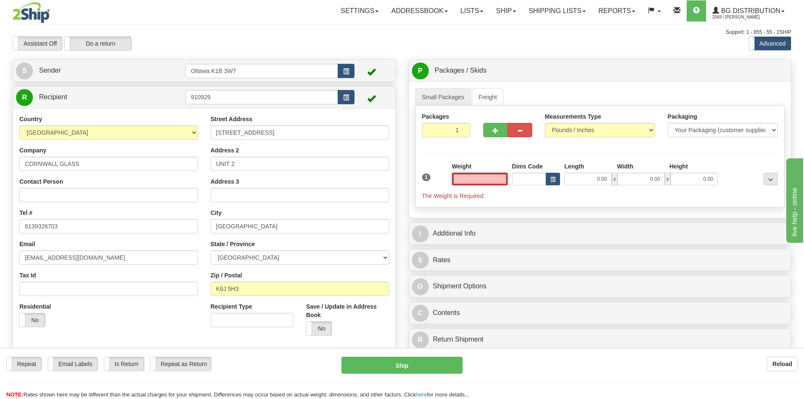
click at [464, 184] on input "text" at bounding box center [480, 179] width 56 height 13
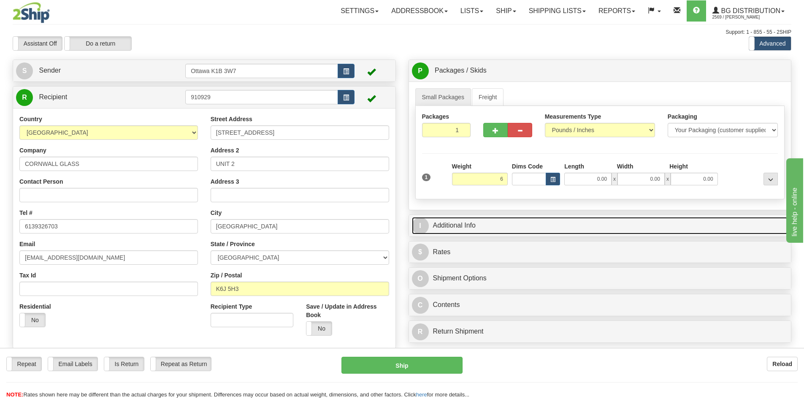
type input "6.00"
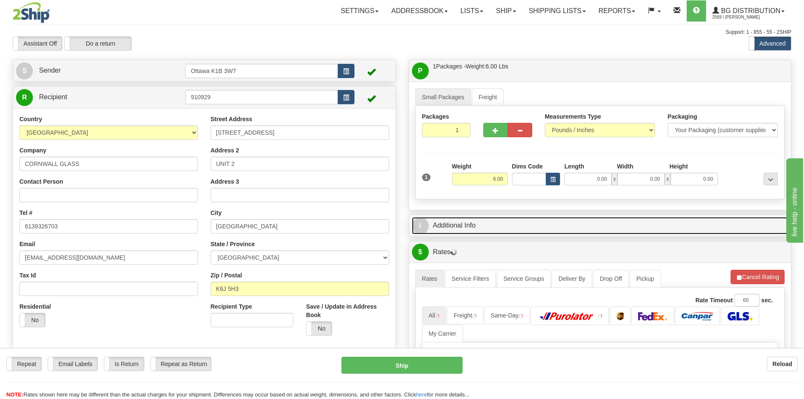
click at [555, 233] on link "I Additional Info" at bounding box center [600, 225] width 377 height 17
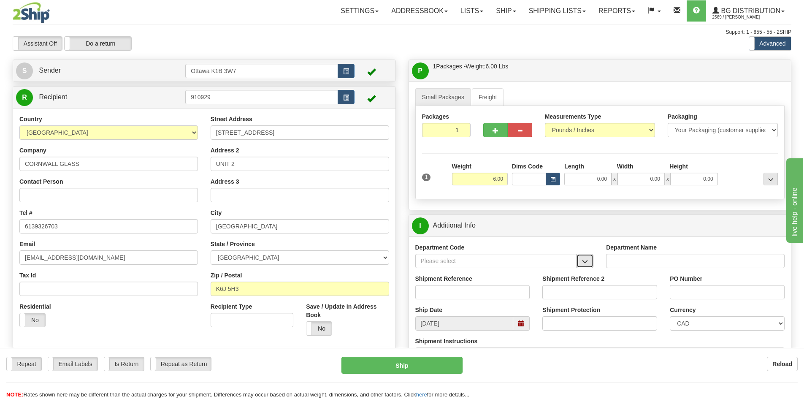
click at [584, 263] on span "button" at bounding box center [585, 261] width 6 height 5
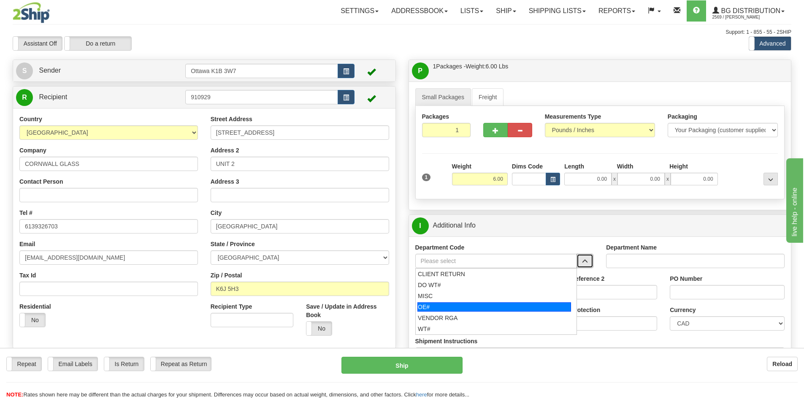
click at [434, 310] on div "OE#" at bounding box center [495, 306] width 154 height 9
type input "OE#"
type input "ORDERS"
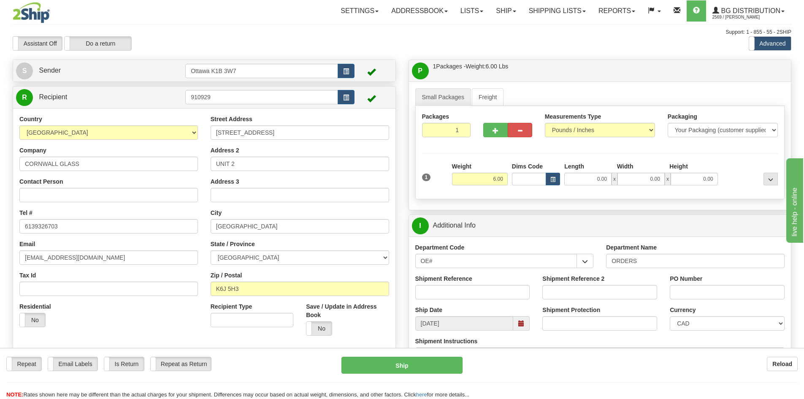
click at [450, 300] on div "Shipment Reference" at bounding box center [472, 289] width 127 height 31
click at [451, 294] on input "Shipment Reference" at bounding box center [472, 292] width 115 height 14
type input "10202858-00"
click at [721, 296] on input "PO Number" at bounding box center [727, 292] width 115 height 14
type input "PO#24104"
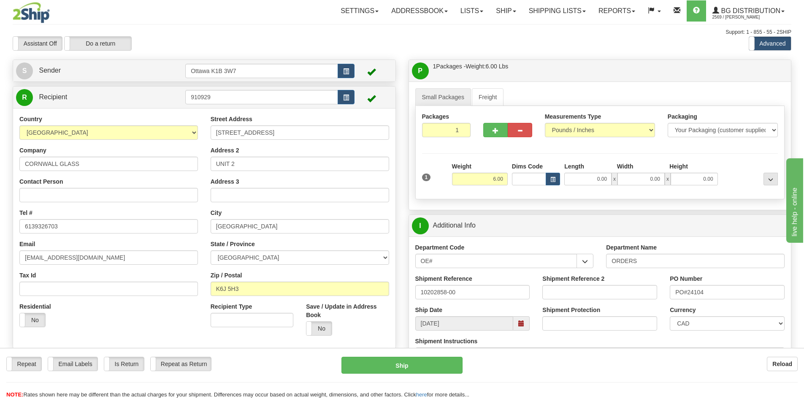
drag, startPoint x: 583, startPoint y: 171, endPoint x: 583, endPoint y: 176, distance: 5.1
click at [583, 171] on div "Length" at bounding box center [588, 167] width 52 height 11
click at [583, 179] on input "0.00" at bounding box center [587, 179] width 47 height 13
type input "10.00"
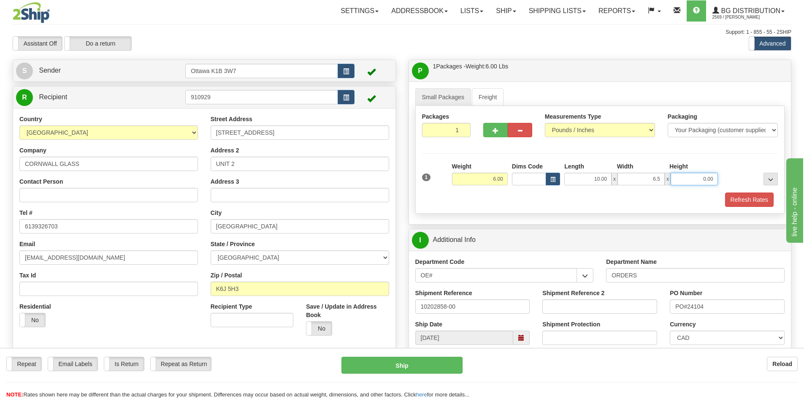
type input "6.50"
type input "5.00"
click at [761, 199] on button "Refresh Rates" at bounding box center [749, 200] width 49 height 14
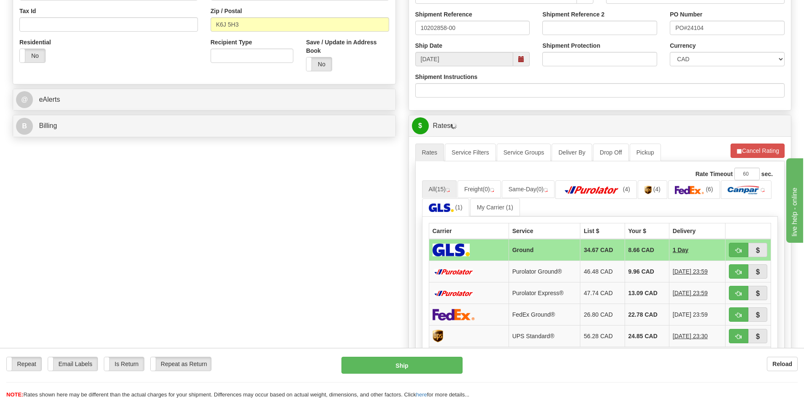
scroll to position [296, 0]
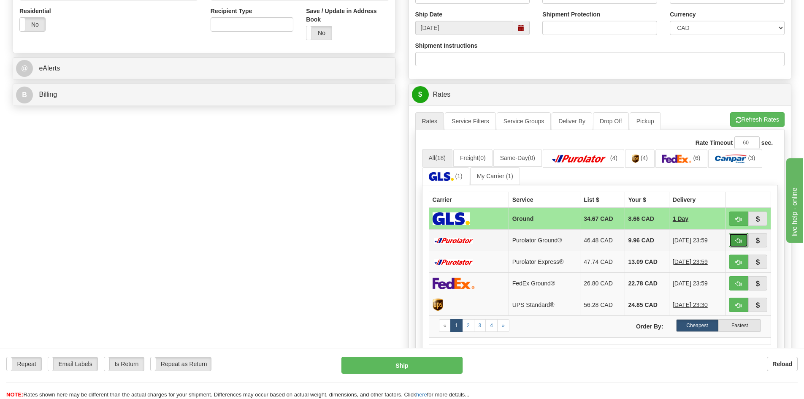
click at [736, 242] on span "button" at bounding box center [739, 240] width 6 height 5
type input "260"
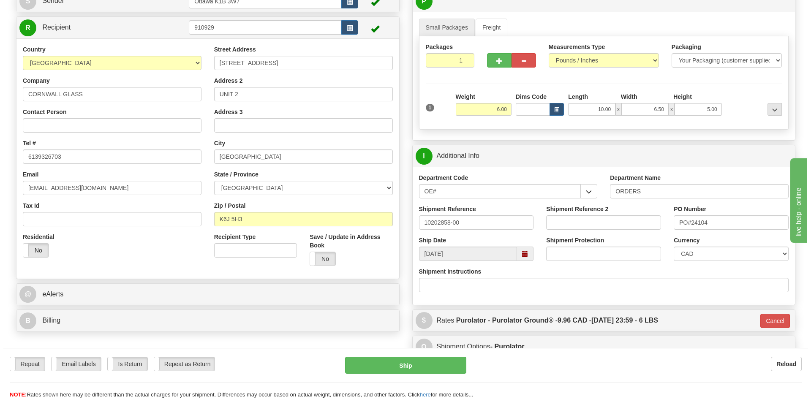
scroll to position [84, 0]
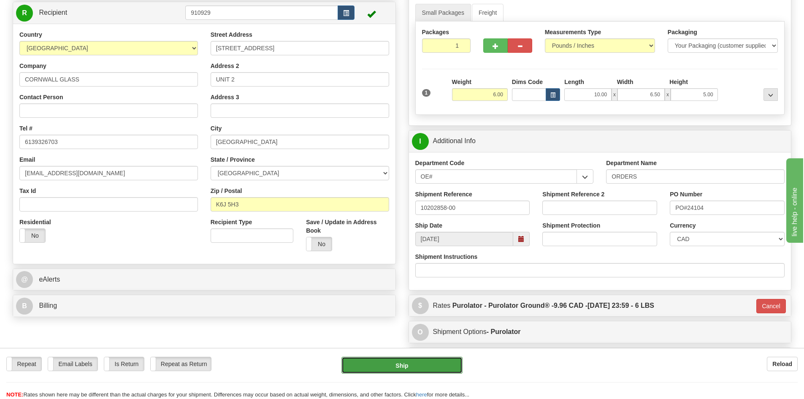
click at [455, 364] on button "Ship" at bounding box center [402, 365] width 121 height 17
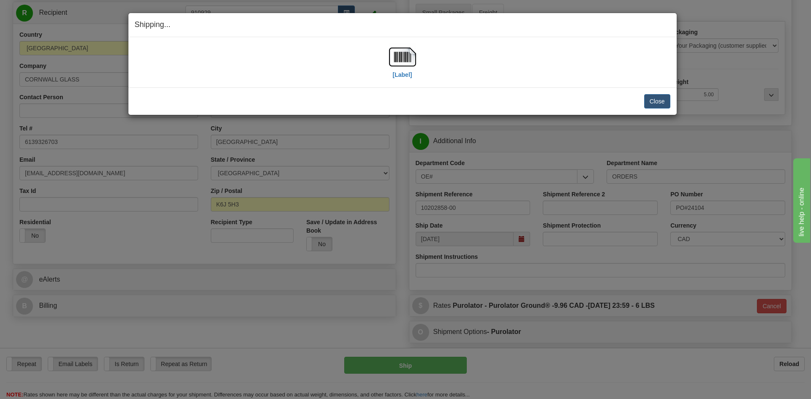
click at [400, 79] on div "[Label]" at bounding box center [402, 62] width 27 height 38
click at [400, 74] on label "[Label]" at bounding box center [402, 75] width 19 height 8
click at [653, 105] on button "Close" at bounding box center [657, 101] width 26 height 14
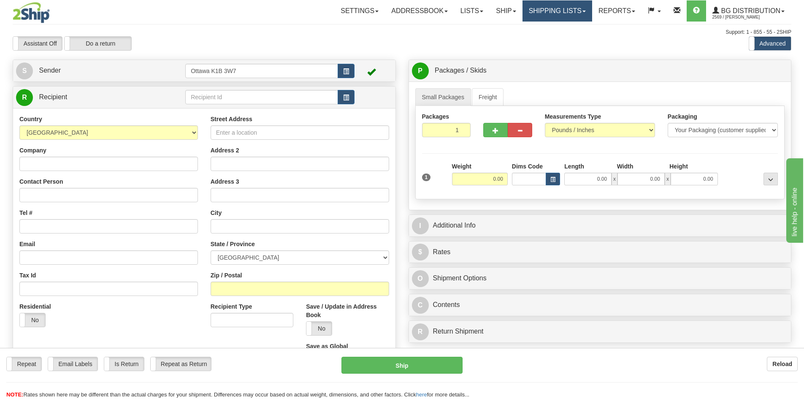
click at [550, 11] on link "Shipping lists" at bounding box center [558, 10] width 70 height 21
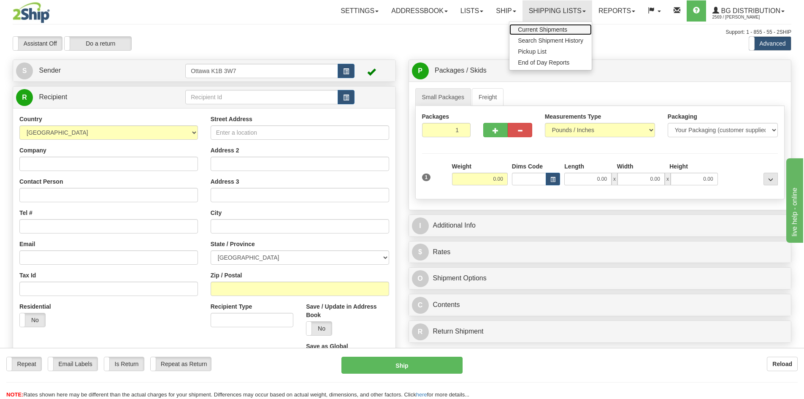
click at [543, 28] on span "Current Shipments" at bounding box center [542, 29] width 49 height 7
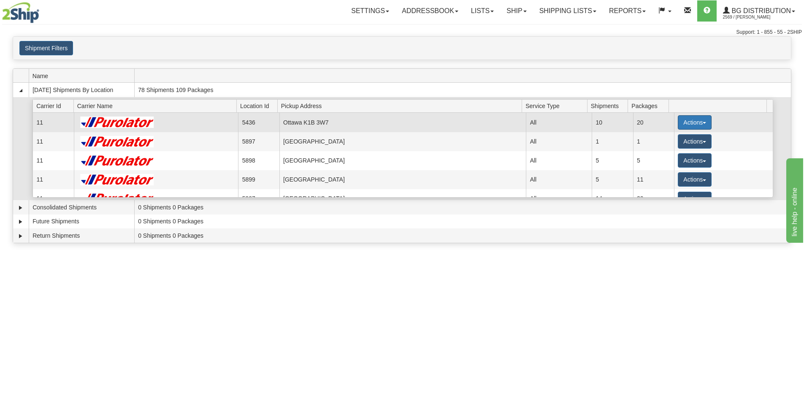
click at [684, 124] on button "Actions" at bounding box center [695, 122] width 34 height 14
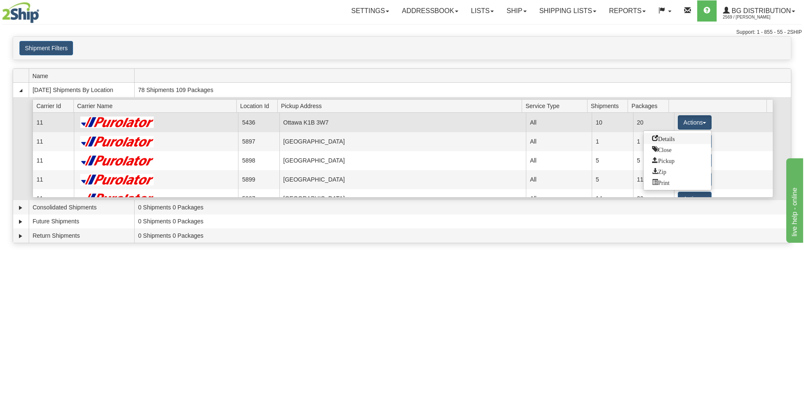
click at [679, 136] on link "Details" at bounding box center [678, 138] width 68 height 11
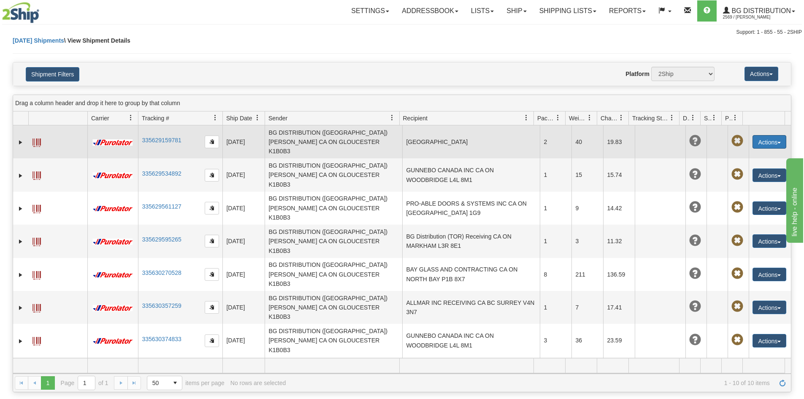
click at [764, 139] on button "Actions" at bounding box center [770, 142] width 34 height 14
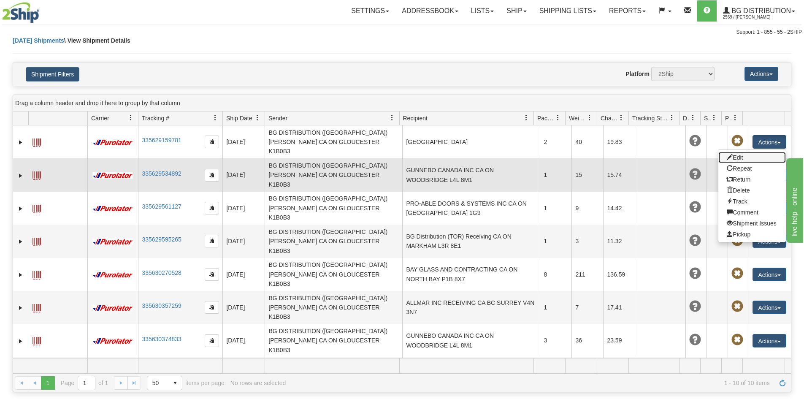
click at [744, 152] on link "Edit" at bounding box center [753, 157] width 68 height 11
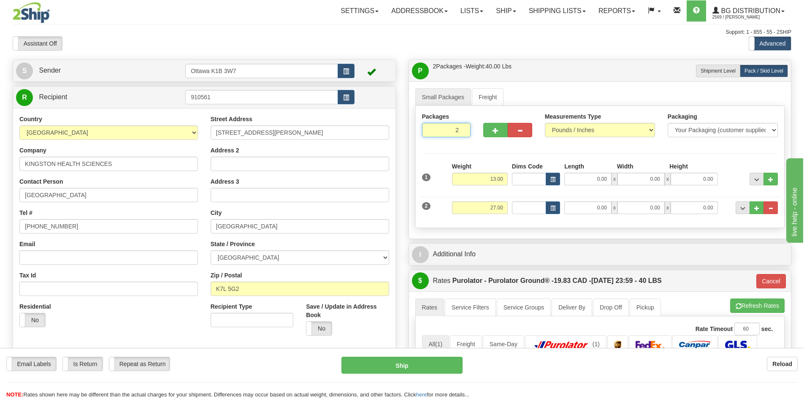
drag, startPoint x: 453, startPoint y: 130, endPoint x: 527, endPoint y: 146, distance: 76.0
click at [521, 141] on div "Packages 2 2" at bounding box center [600, 128] width 369 height 33
type input "5"
type input "3"
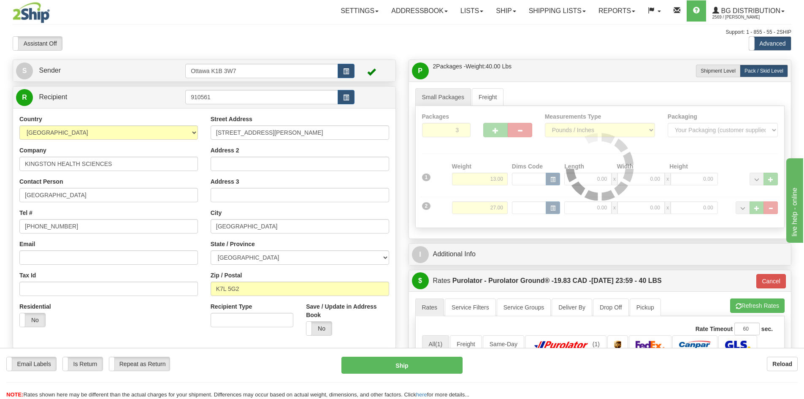
click at [472, 151] on div "Packages 3 2 Measurements Type" at bounding box center [600, 167] width 370 height 122
type input "260"
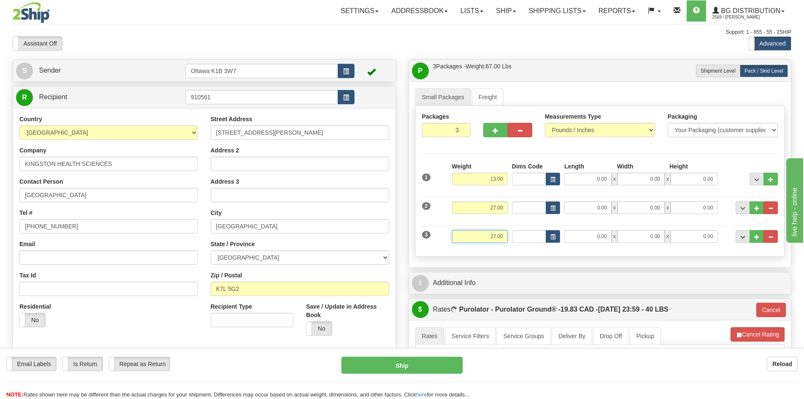
drag, startPoint x: 475, startPoint y: 234, endPoint x: 654, endPoint y: 277, distance: 183.6
click at [634, 275] on div "P Packages / Skids 3 Packages - Weight: 67.00 Lbs 1 Skids - Weight: 0.00 Lbs Sh…" at bounding box center [600, 321] width 396 height 523
type input "0.00"
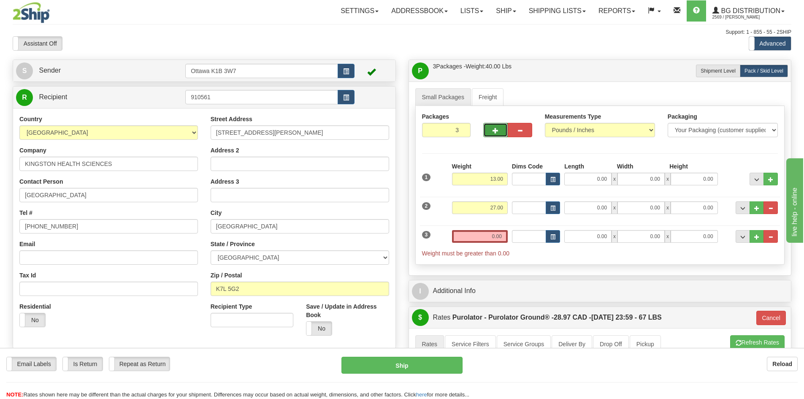
click at [496, 135] on button "button" at bounding box center [495, 130] width 24 height 14
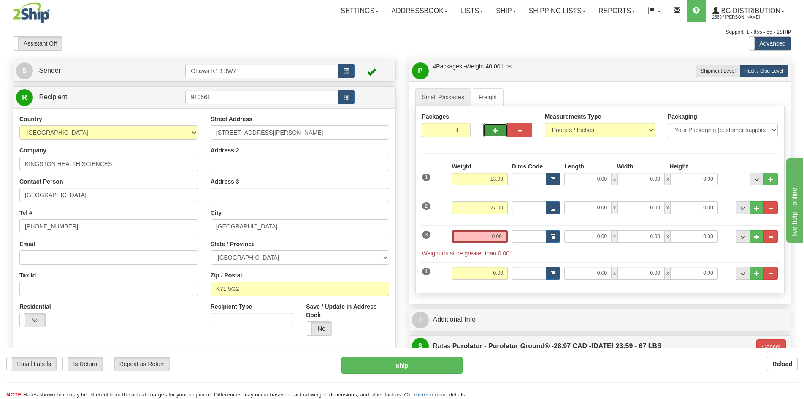
click at [495, 133] on span "button" at bounding box center [496, 130] width 6 height 5
type input "5"
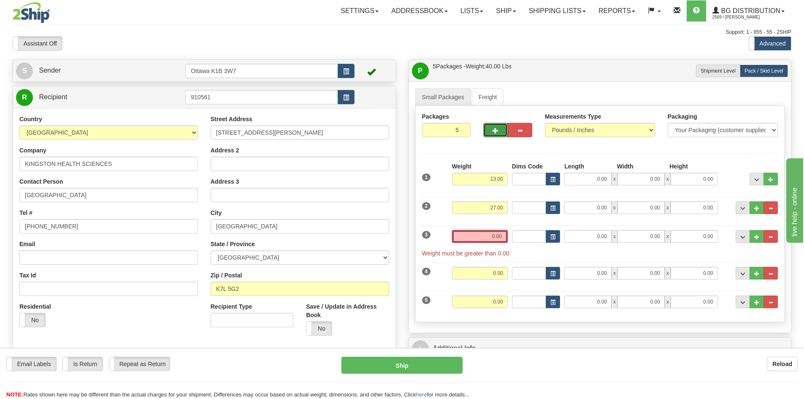
click at [476, 232] on input "0.00" at bounding box center [480, 236] width 56 height 13
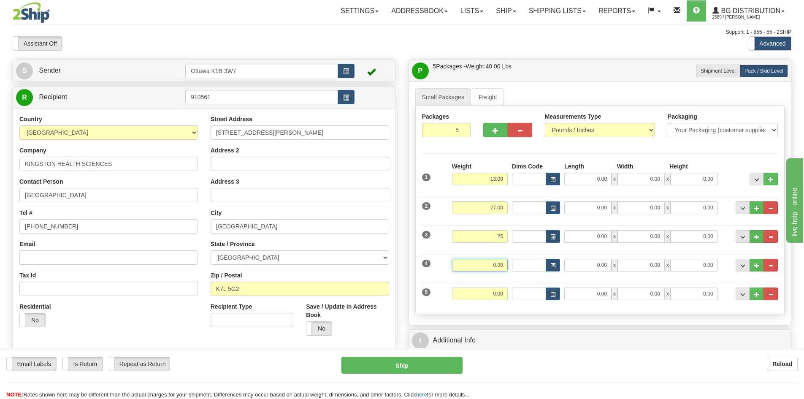
type input "25.00"
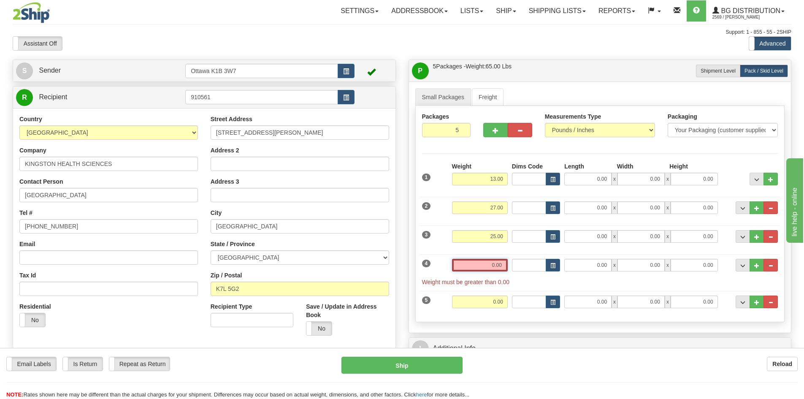
click at [496, 266] on input "0.00" at bounding box center [480, 265] width 56 height 13
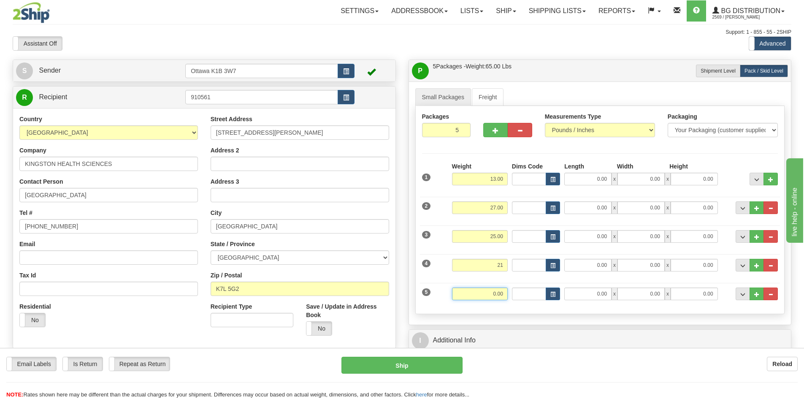
type input "21.00"
click at [502, 296] on input "0.00" at bounding box center [480, 293] width 56 height 13
type input "21"
click at [405, 282] on div "P Packages / Skids 5 Packages - Weight: 86.00 Lbs 1 Skids - Weight: 0.00 Lbs Sh…" at bounding box center [600, 350] width 396 height 580
type input "260"
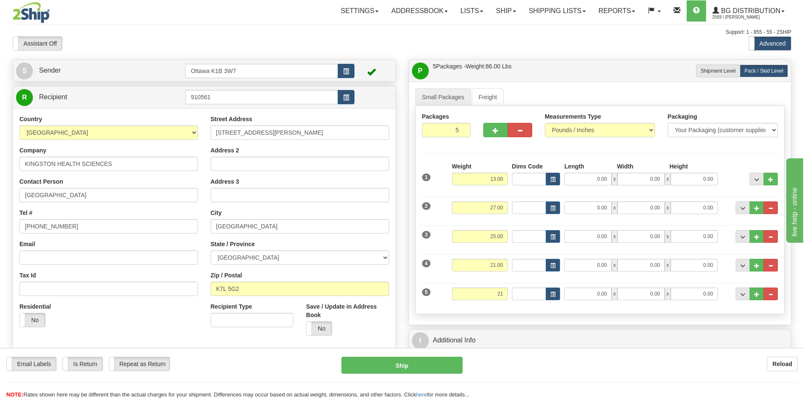
type input "21.00"
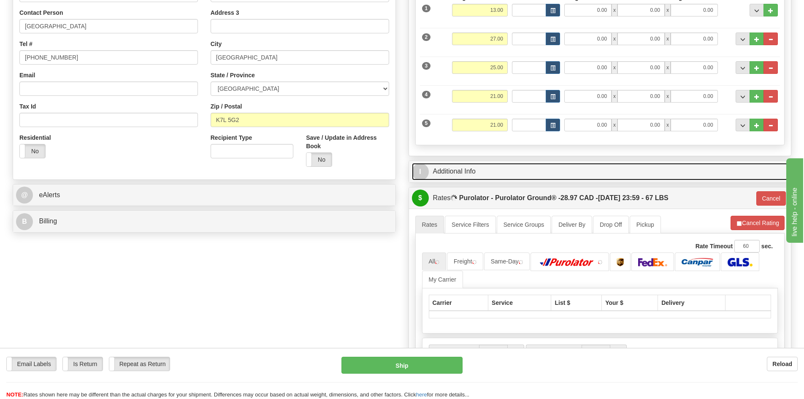
click at [626, 163] on link "I Additional Info" at bounding box center [600, 171] width 377 height 17
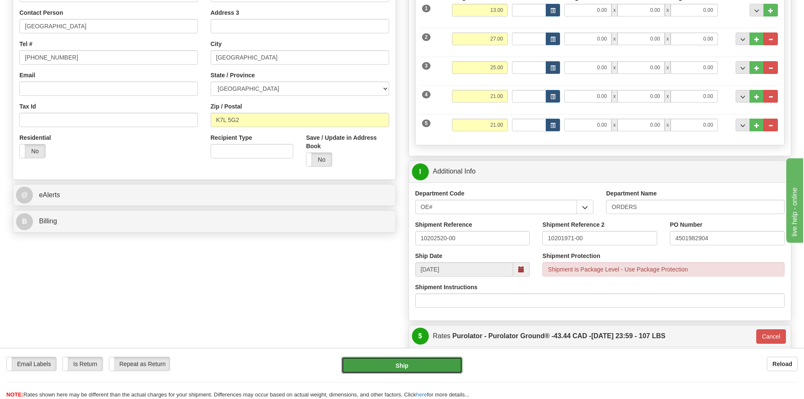
click at [383, 371] on button "Ship" at bounding box center [402, 365] width 121 height 17
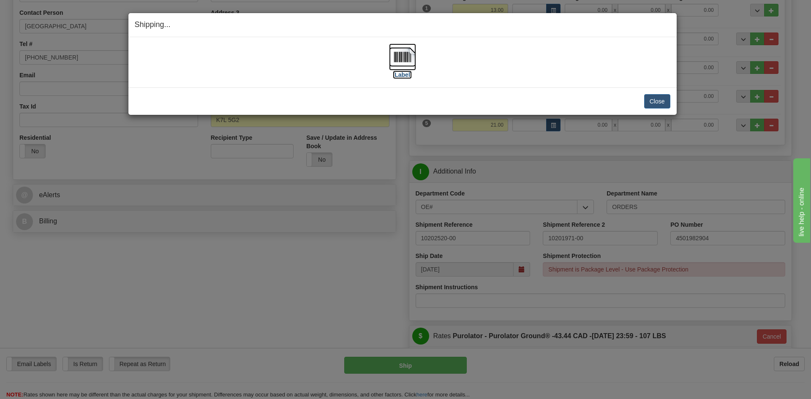
click at [408, 71] on label "[Label]" at bounding box center [402, 75] width 19 height 8
